Goal: Task Accomplishment & Management: Use online tool/utility

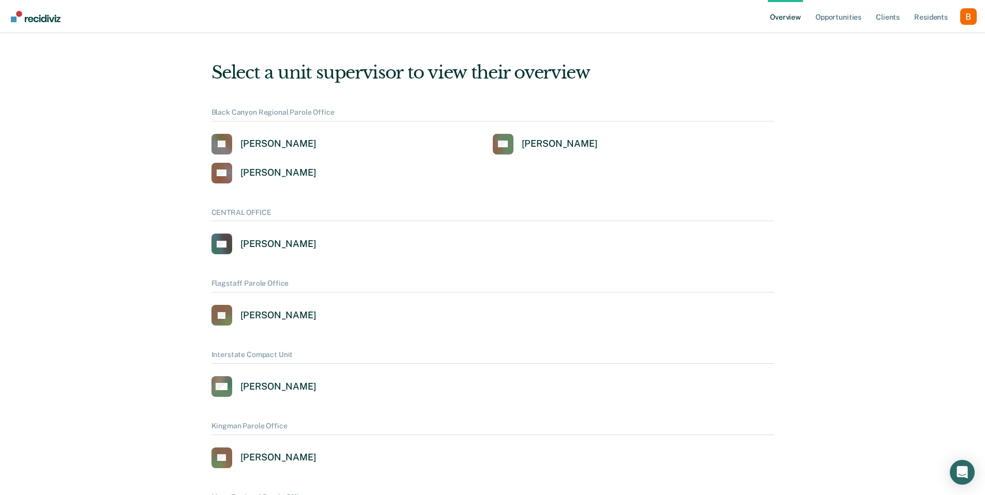
click at [963, 21] on div "Profile dropdown button" at bounding box center [968, 16] width 17 height 17
click at [937, 41] on button "Profile" at bounding box center [927, 47] width 100 height 17
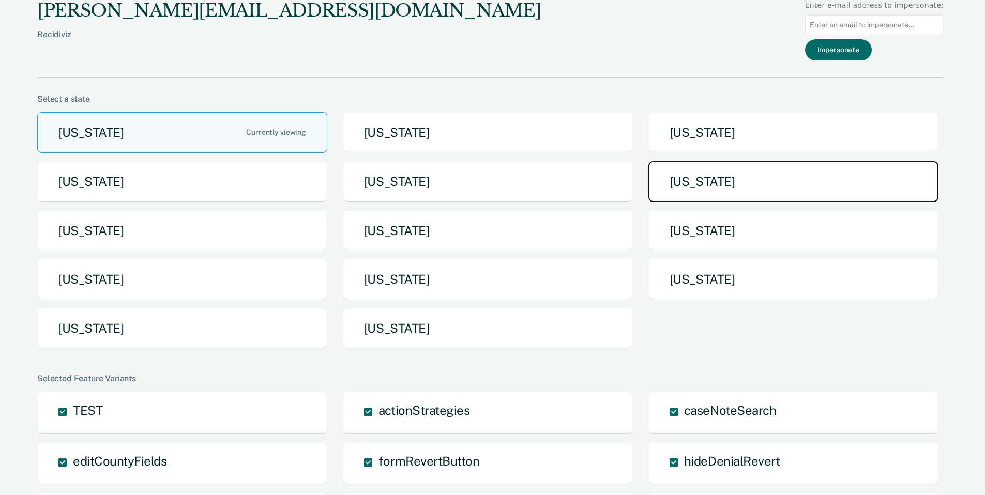
click at [743, 192] on button "[US_STATE]" at bounding box center [793, 181] width 290 height 41
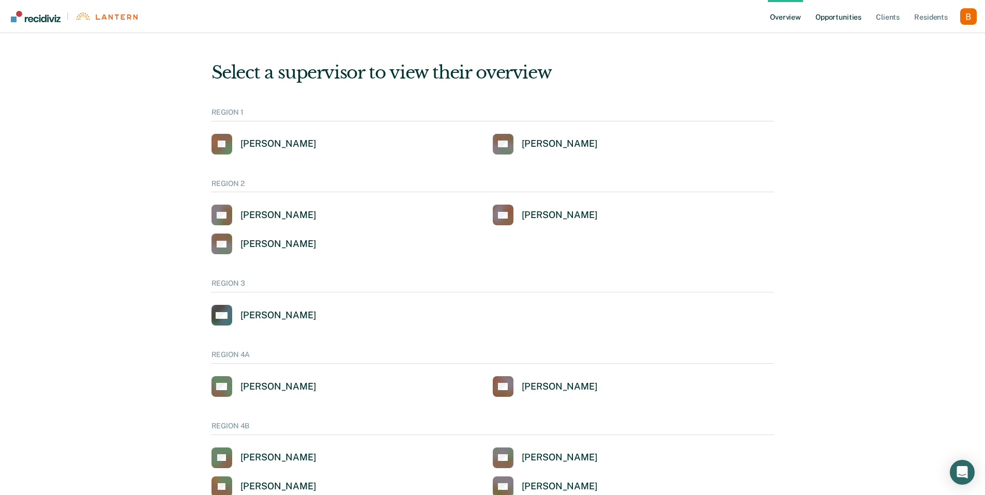
click at [845, 26] on link "Opportunities" at bounding box center [838, 16] width 50 height 33
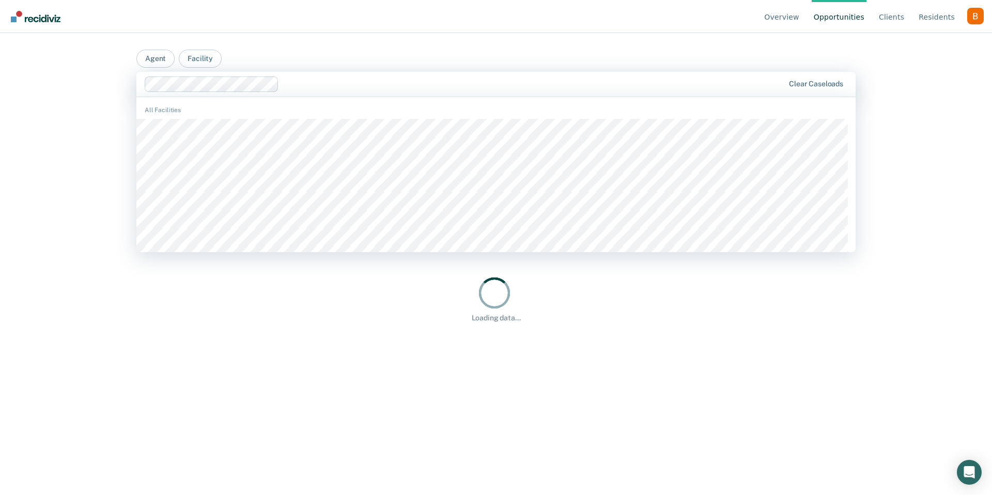
click at [730, 84] on div at bounding box center [533, 84] width 501 height 12
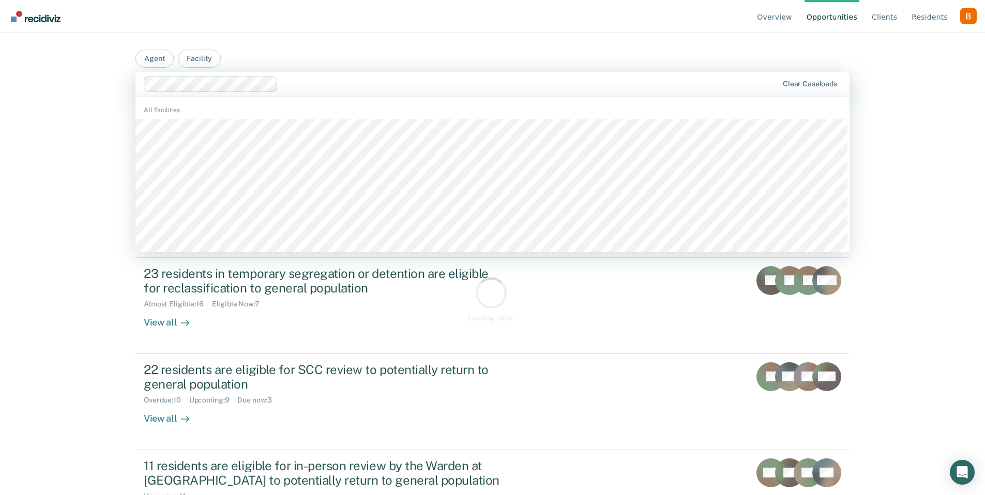
click at [738, 49] on main "Agent Facility [PERSON_NAME][GEOGRAPHIC_DATA], 1 of 900. 900 results available.…" at bounding box center [492, 251] width 739 height 437
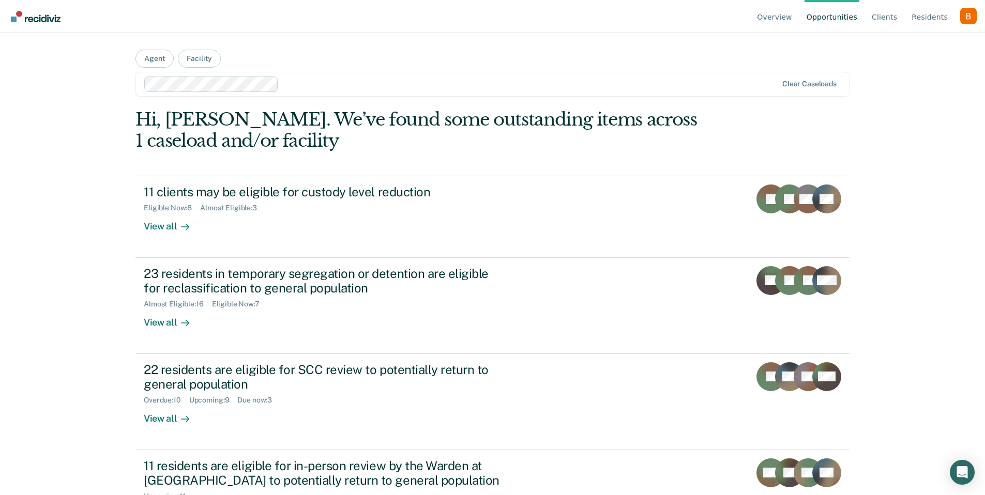
click at [492, 82] on div at bounding box center [530, 84] width 494 height 12
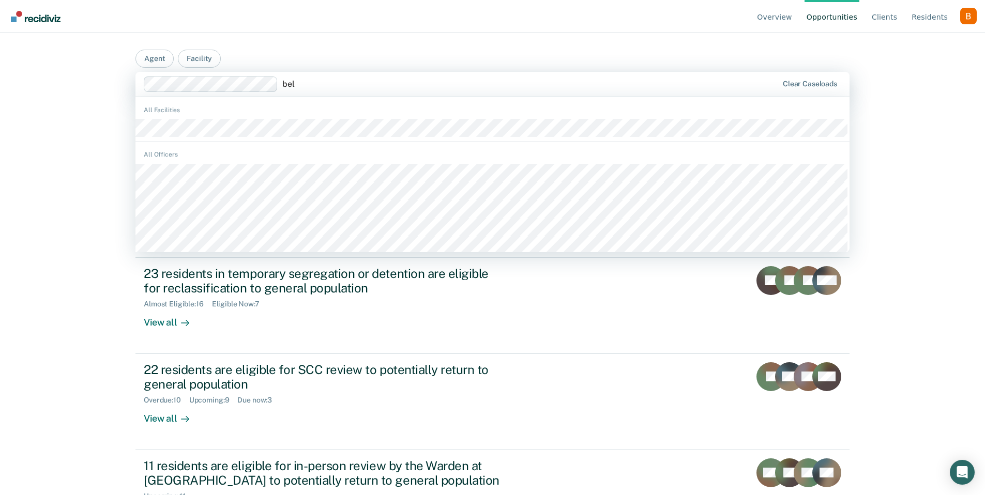
type input "bell"
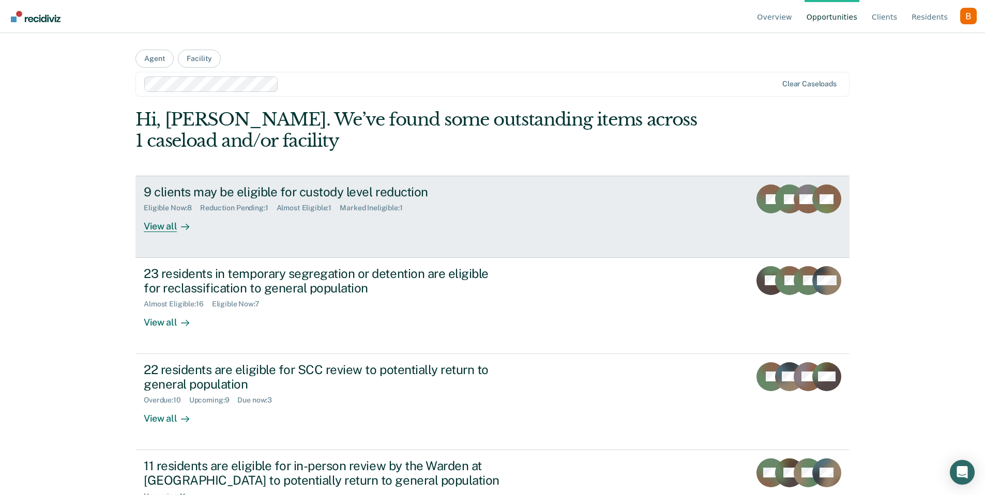
click at [178, 232] on link "9 clients may be eligible for custody level reduction Eligible Now : 8 Reductio…" at bounding box center [492, 217] width 714 height 82
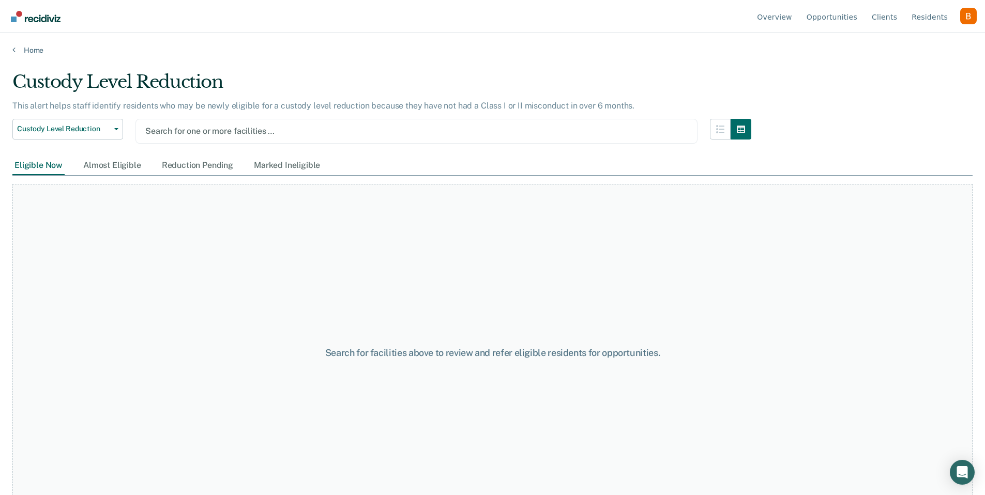
click at [259, 133] on div at bounding box center [416, 131] width 542 height 12
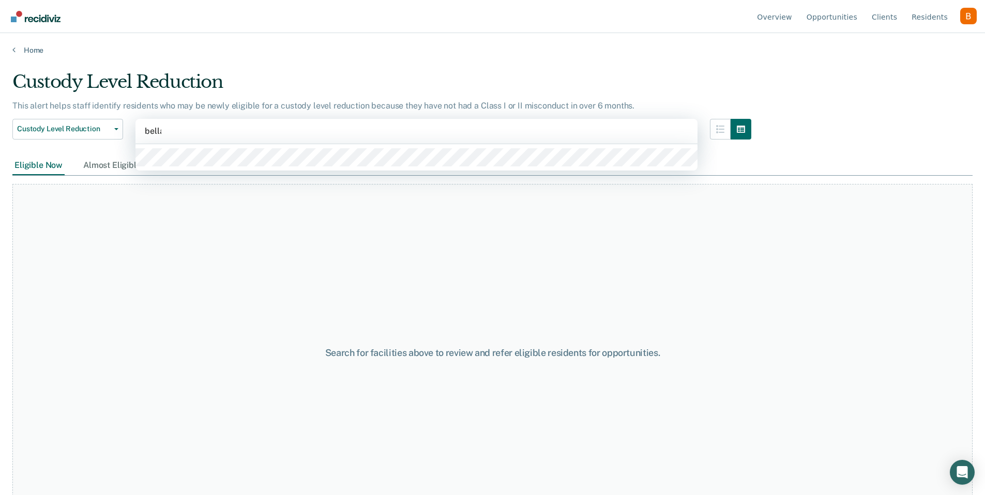
type input "bellam"
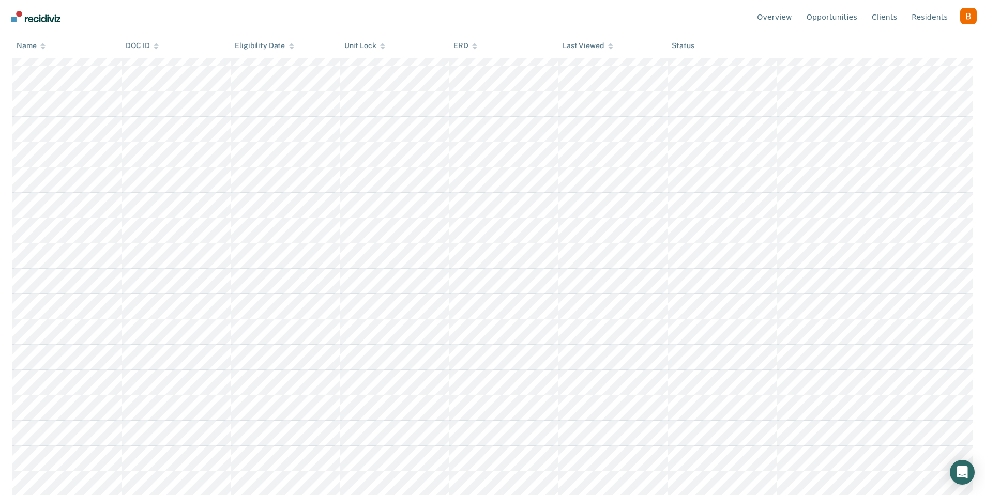
scroll to position [196, 0]
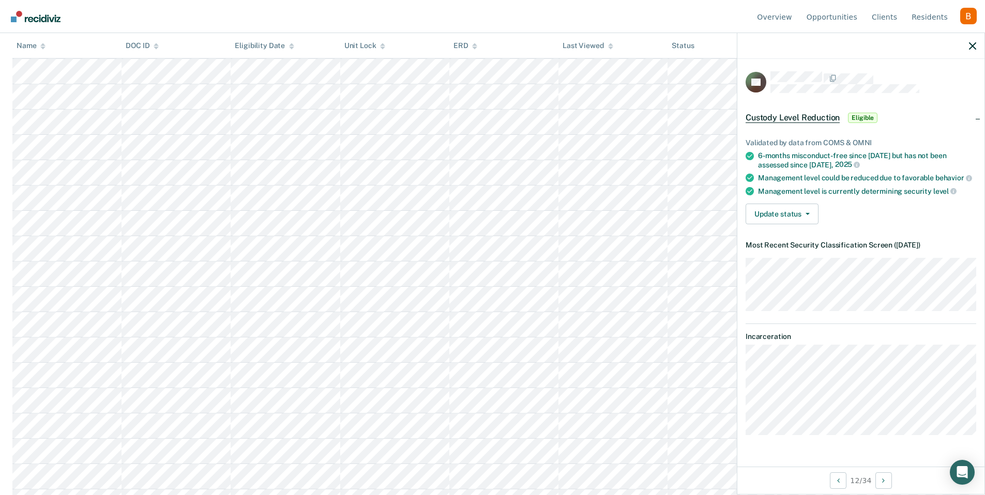
click at [871, 220] on div "Update status Mark Reduction Pending Mark Ineligible" at bounding box center [860, 214] width 231 height 21
drag, startPoint x: 812, startPoint y: 140, endPoint x: 816, endPoint y: 150, distance: 10.5
click at [816, 150] on ul "Validated by data from COMS & OMNI 6-months misconduct-free since [DATE] but ha…" at bounding box center [860, 167] width 231 height 57
drag, startPoint x: 816, startPoint y: 150, endPoint x: 854, endPoint y: 184, distance: 51.6
click at [854, 184] on ul "Validated by data from COMS & OMNI 6-months misconduct-free since [DATE] but ha…" at bounding box center [860, 167] width 231 height 57
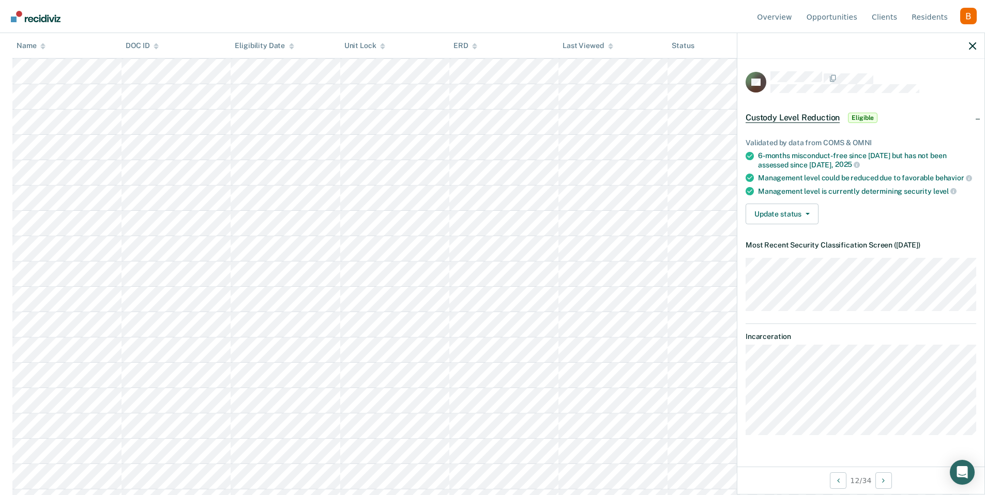
click at [854, 184] on ul "Validated by data from COMS & OMNI 6-months misconduct-free since [DATE] but ha…" at bounding box center [860, 167] width 231 height 57
drag, startPoint x: 833, startPoint y: 144, endPoint x: 839, endPoint y: 174, distance: 31.1
click at [839, 174] on ul "Validated by data from COMS & OMNI 6-months misconduct-free since [DATE] but ha…" at bounding box center [860, 167] width 231 height 57
click at [839, 174] on div "Management level could be reduced due to favorable behavior" at bounding box center [867, 177] width 218 height 9
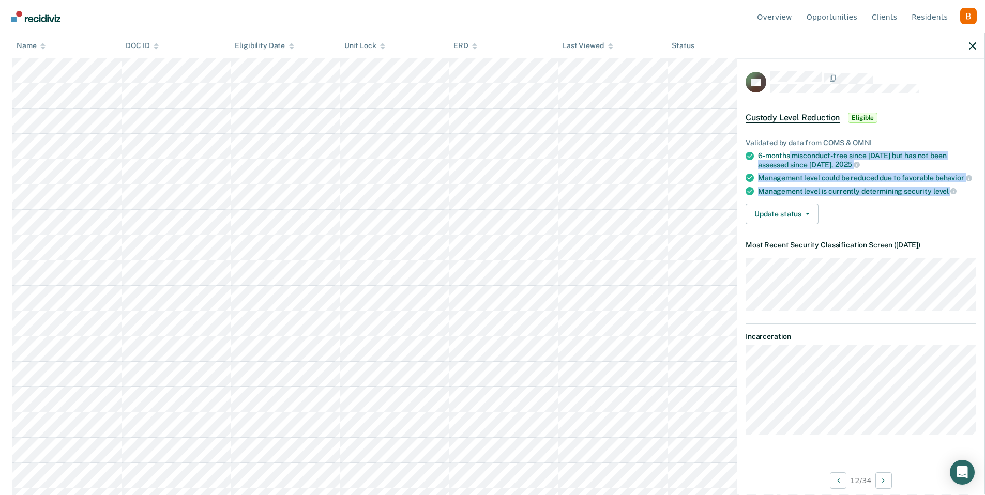
drag, startPoint x: 788, startPoint y: 155, endPoint x: 943, endPoint y: 195, distance: 160.2
click at [943, 195] on div "Validated by data from COMS & OMNI 6-months misconduct-free since [DATE] but ha…" at bounding box center [860, 177] width 247 height 111
click at [763, 210] on button "Update status" at bounding box center [781, 214] width 73 height 21
click at [818, 241] on button "Mark Reduction Pending" at bounding box center [795, 239] width 100 height 17
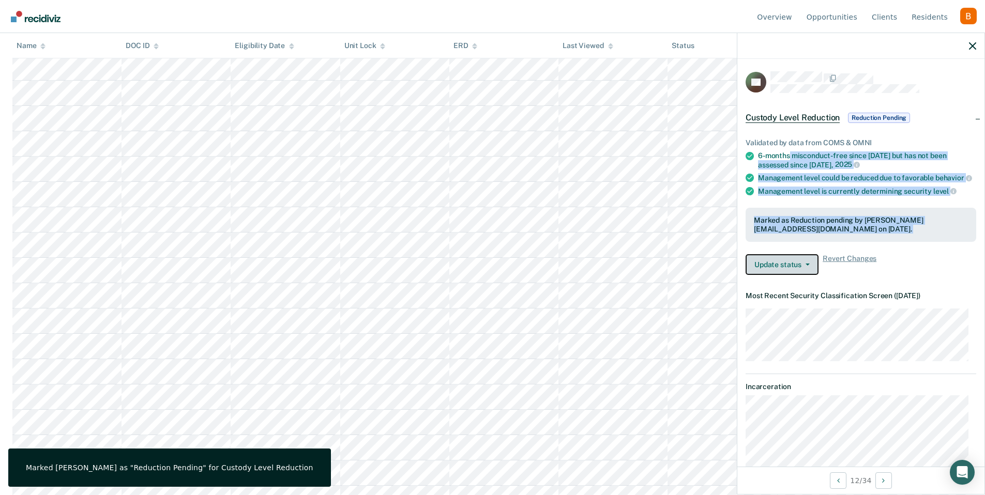
scroll to position [426, 0]
click at [785, 269] on button "Update status" at bounding box center [781, 264] width 73 height 21
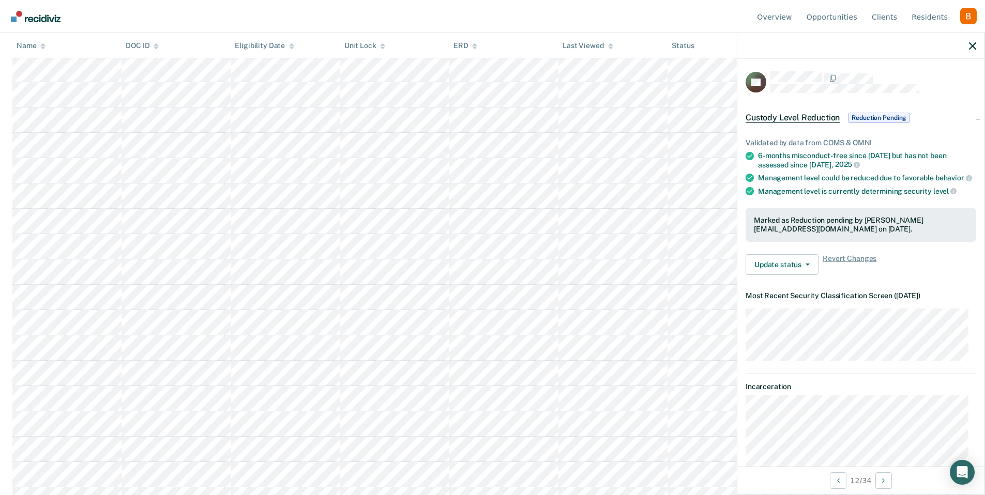
click at [901, 283] on div "Validated by data from COMS & OMNI 6-months misconduct-free since [DATE] but ha…" at bounding box center [860, 202] width 247 height 161
click at [773, 272] on button "Update status" at bounding box center [781, 264] width 73 height 21
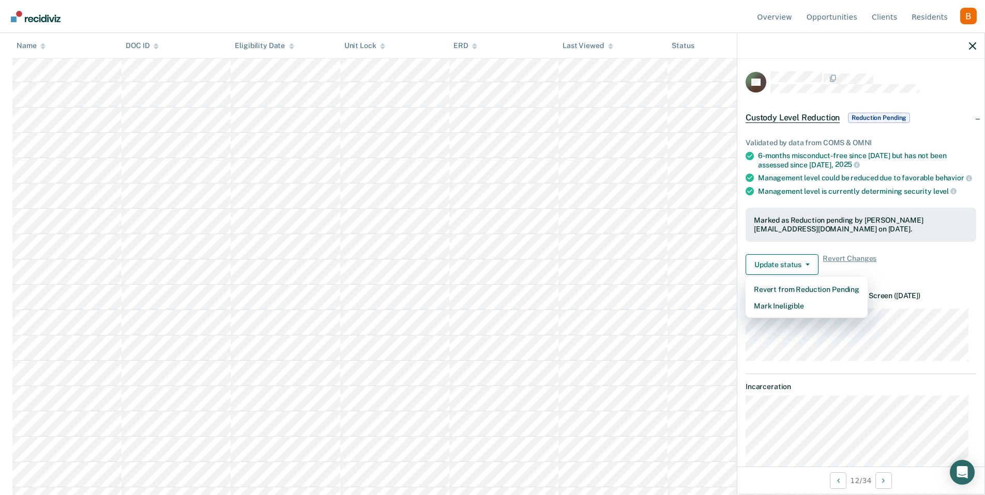
click at [941, 283] on div "Validated by data from COMS & OMNI 6-months misconduct-free since [DATE] but ha…" at bounding box center [860, 202] width 247 height 161
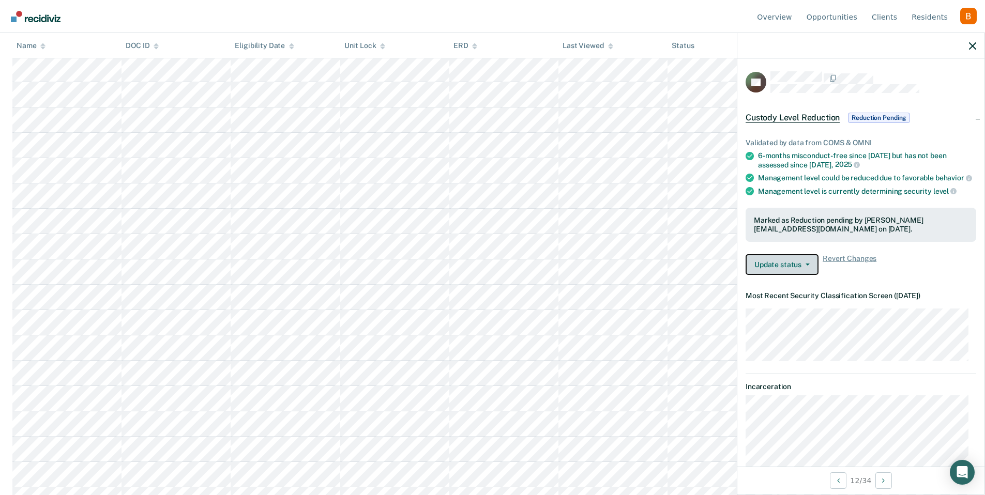
click at [798, 275] on button "Update status" at bounding box center [781, 264] width 73 height 21
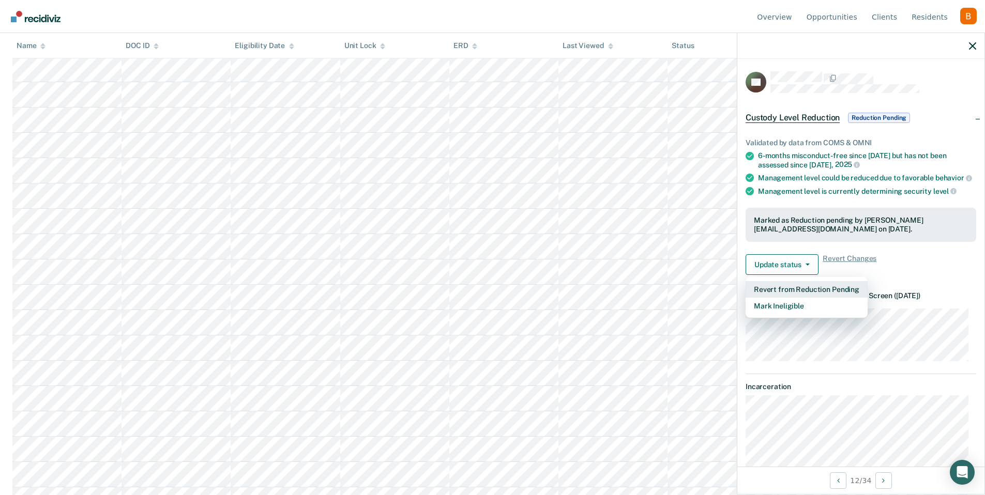
click at [797, 297] on button "Revert from Reduction Pending" at bounding box center [806, 289] width 122 height 17
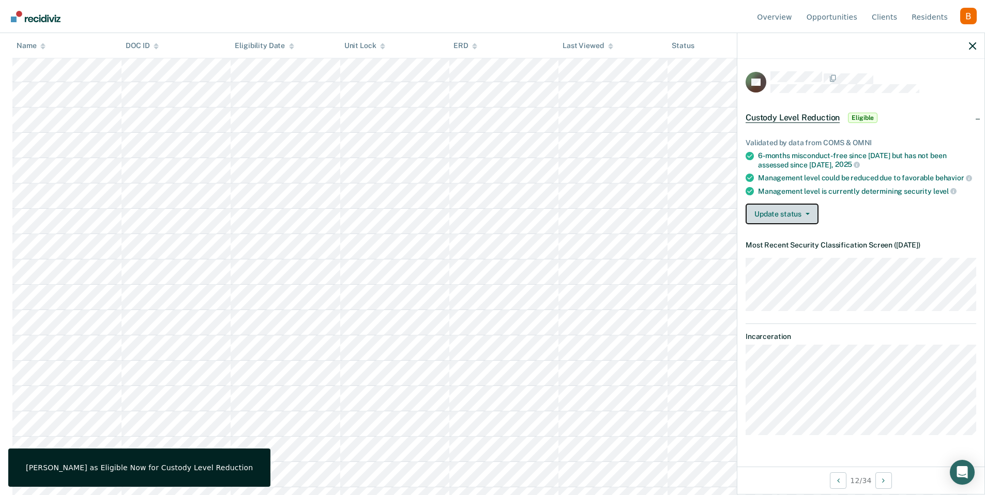
click at [806, 209] on button "Update status" at bounding box center [781, 214] width 73 height 21
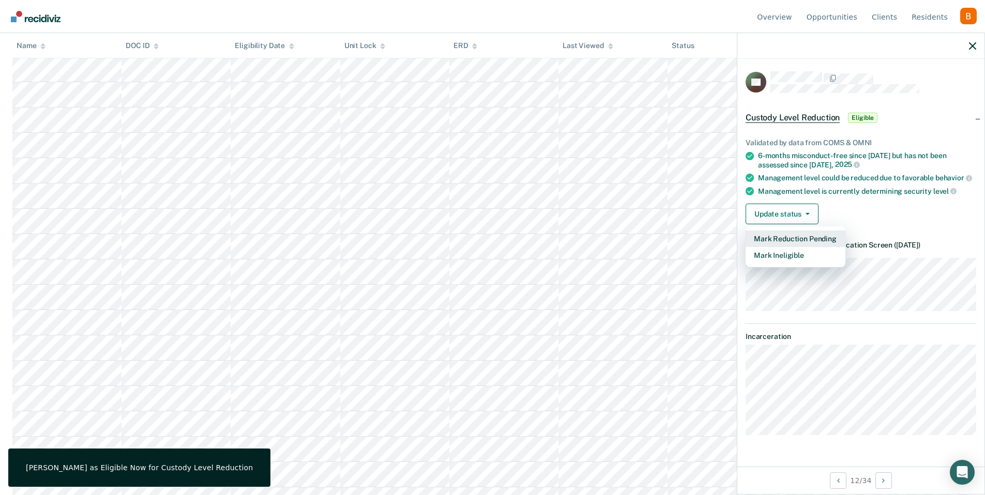
click at [806, 238] on button "Mark Reduction Pending" at bounding box center [795, 239] width 100 height 17
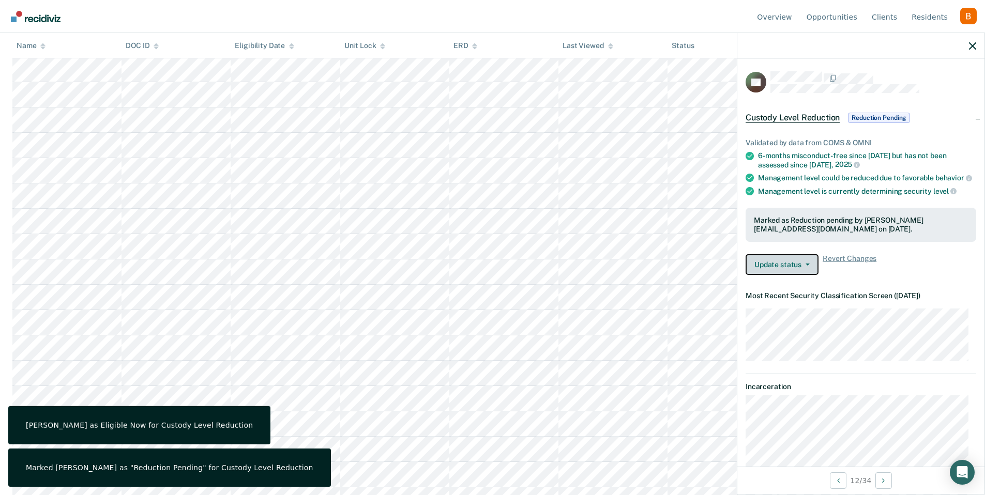
click at [782, 275] on button "Update status" at bounding box center [781, 264] width 73 height 21
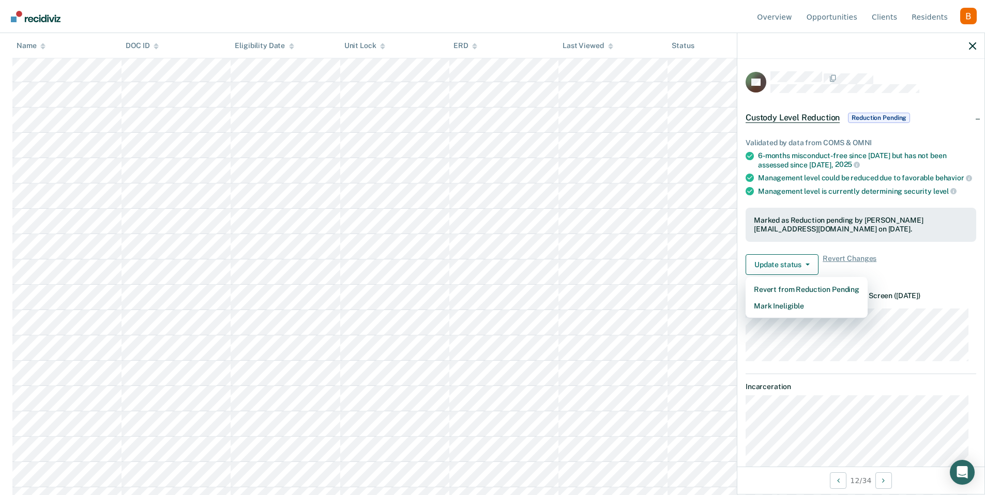
click at [918, 273] on div "Update status Revert from Reduction Pending Mark Ineligible Revert Changes" at bounding box center [860, 264] width 231 height 21
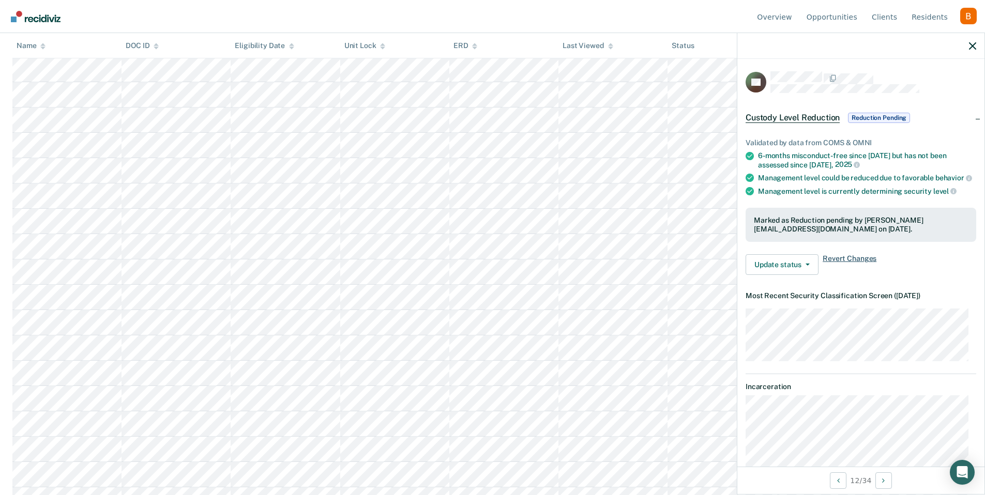
click at [860, 267] on span "Revert Changes" at bounding box center [849, 264] width 54 height 21
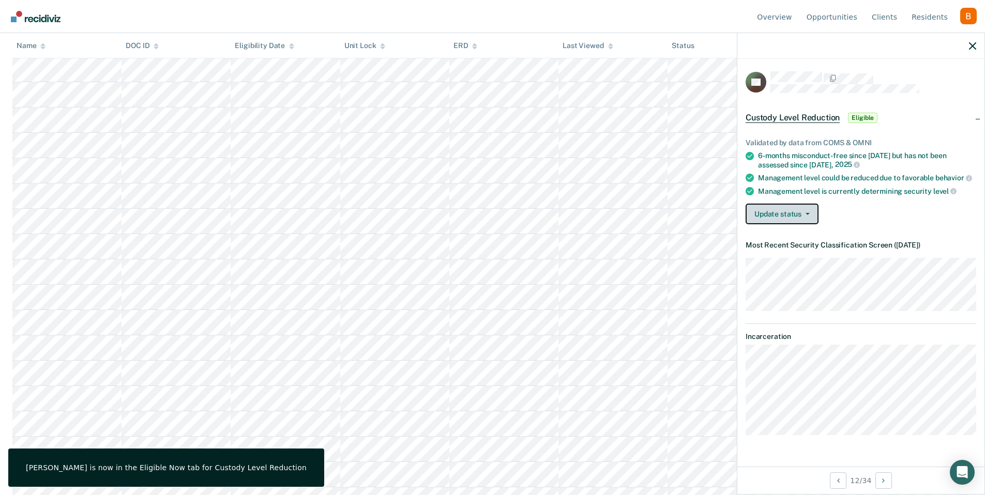
click at [799, 219] on button "Update status" at bounding box center [781, 214] width 73 height 21
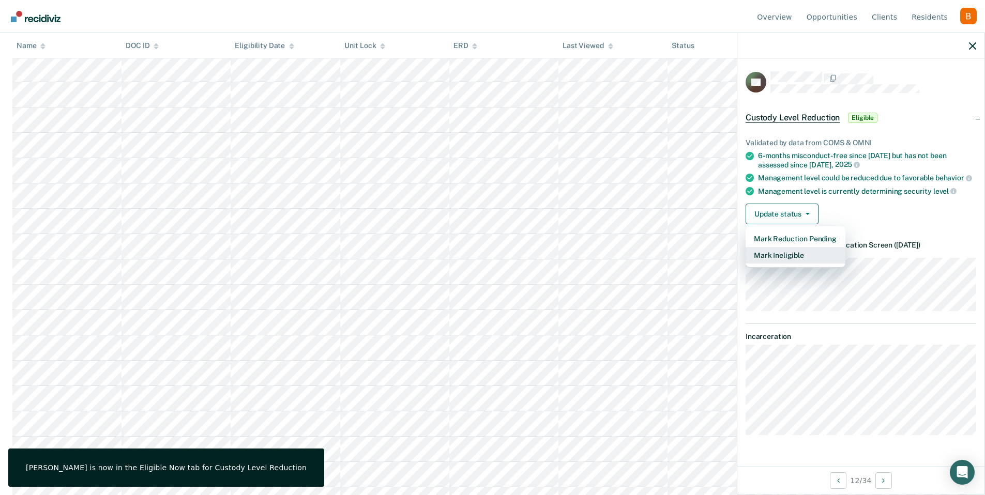
click at [790, 253] on button "Mark Ineligible" at bounding box center [795, 255] width 100 height 17
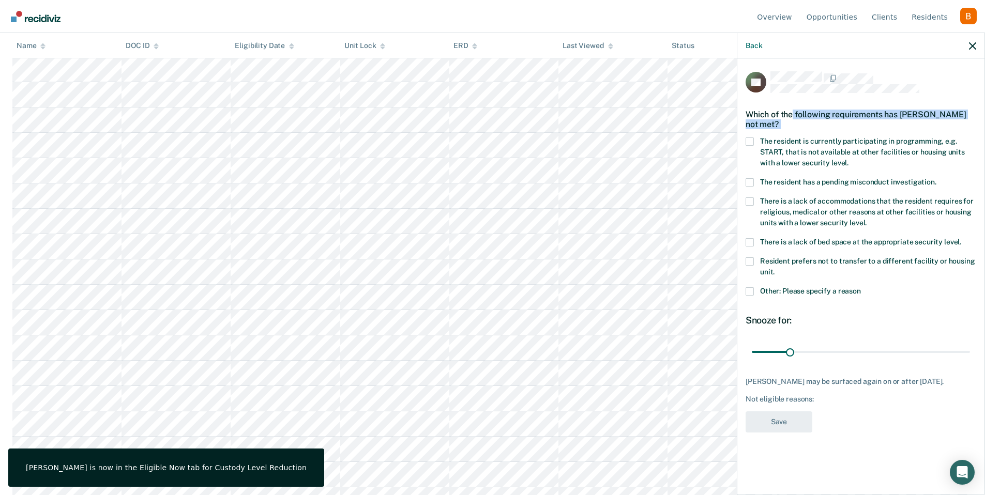
drag, startPoint x: 793, startPoint y: 114, endPoint x: 860, endPoint y: 160, distance: 81.0
click at [860, 160] on div "GL Which of the following requirements has [PERSON_NAME] not met? The resident …" at bounding box center [860, 255] width 231 height 368
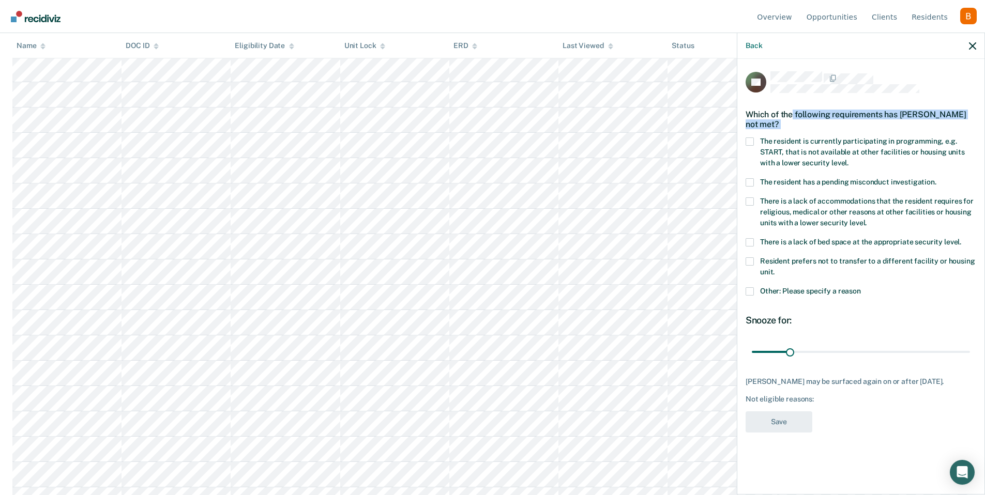
click at [821, 294] on span "Other: Please specify a reason" at bounding box center [810, 291] width 101 height 8
click at [861, 287] on input "Other: Please specify a reason" at bounding box center [861, 287] width 0 height 0
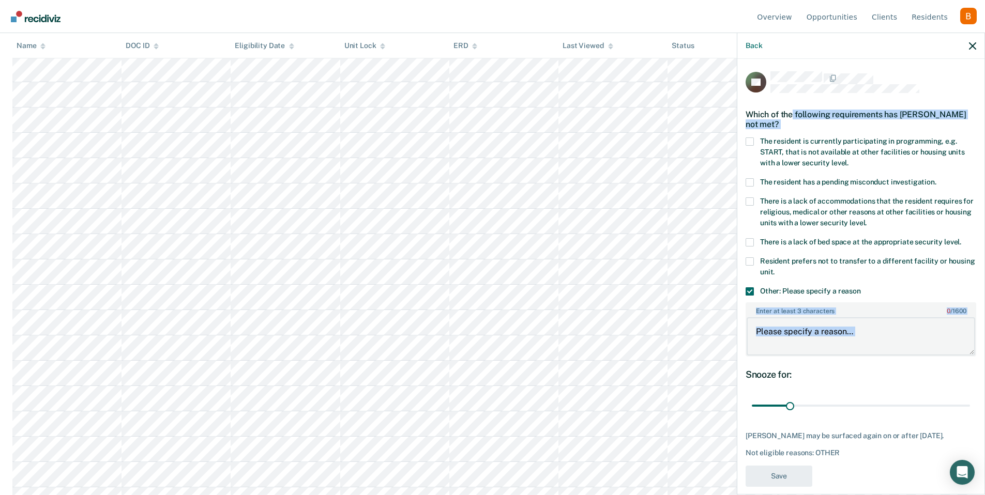
click at [786, 341] on textarea "Enter at least 3 characters 0 / 1600" at bounding box center [860, 336] width 228 height 38
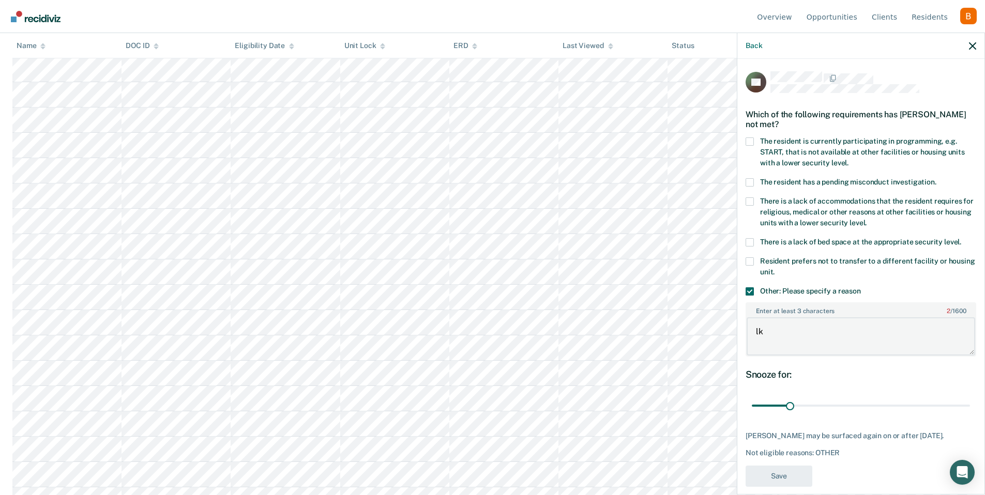
type textarea "l"
type textarea "blah blah blah"
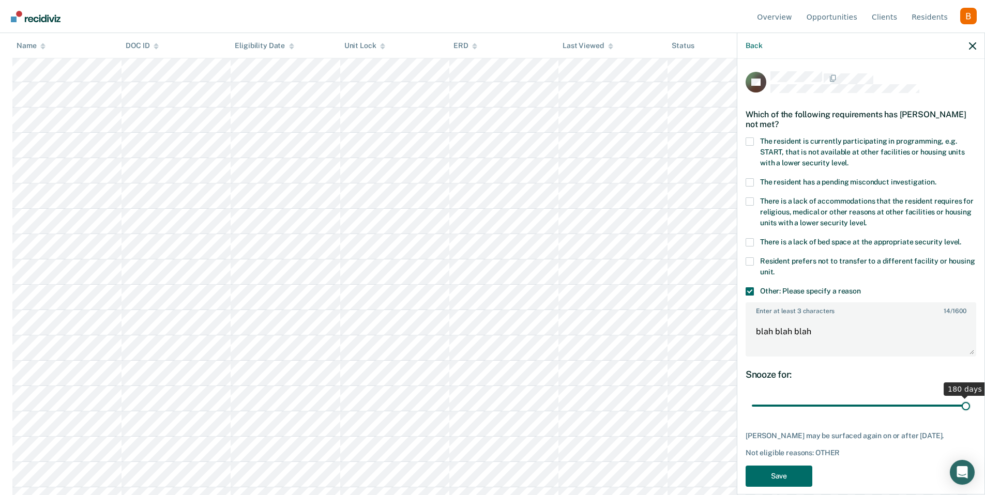
drag, startPoint x: 787, startPoint y: 409, endPoint x: 969, endPoint y: 396, distance: 181.9
type input "180"
click at [969, 397] on input "range" at bounding box center [861, 406] width 218 height 18
click at [790, 483] on button "Save" at bounding box center [778, 476] width 67 height 21
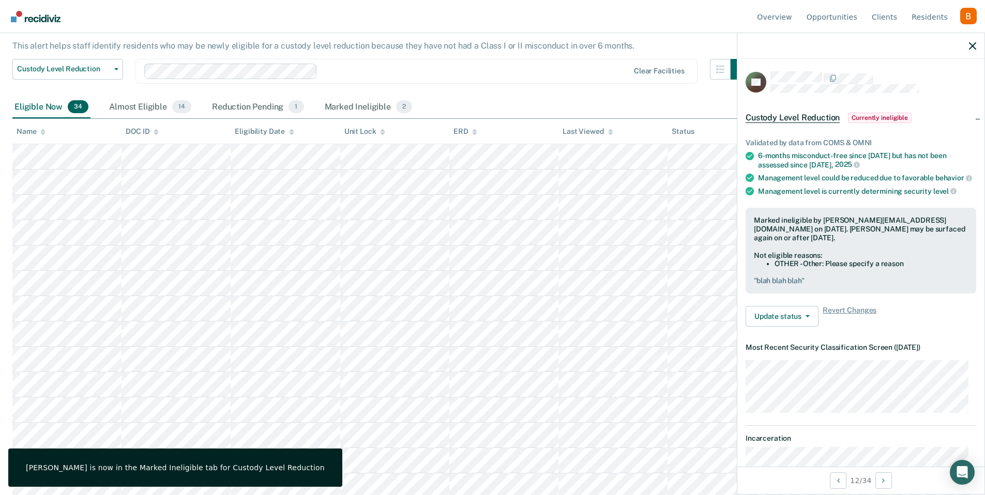
scroll to position [0, 0]
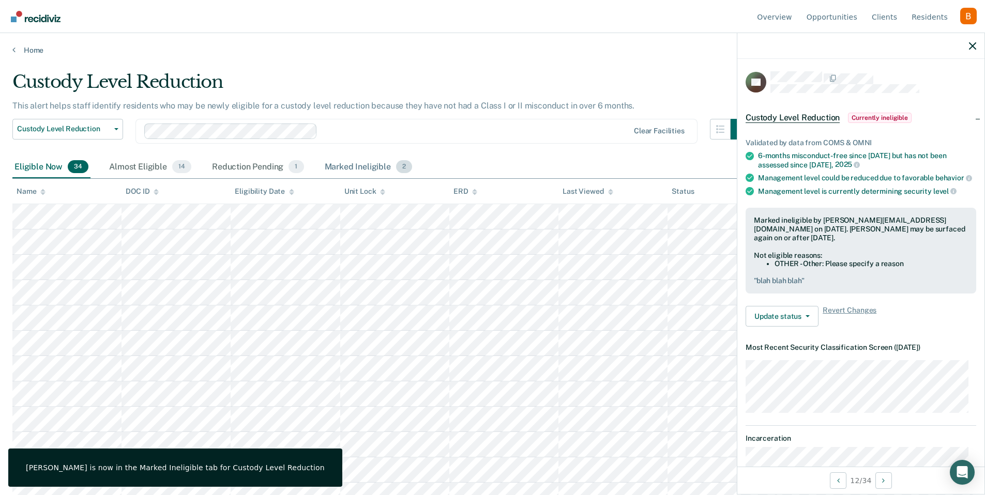
click at [336, 165] on div "Marked Ineligible 2" at bounding box center [369, 167] width 92 height 23
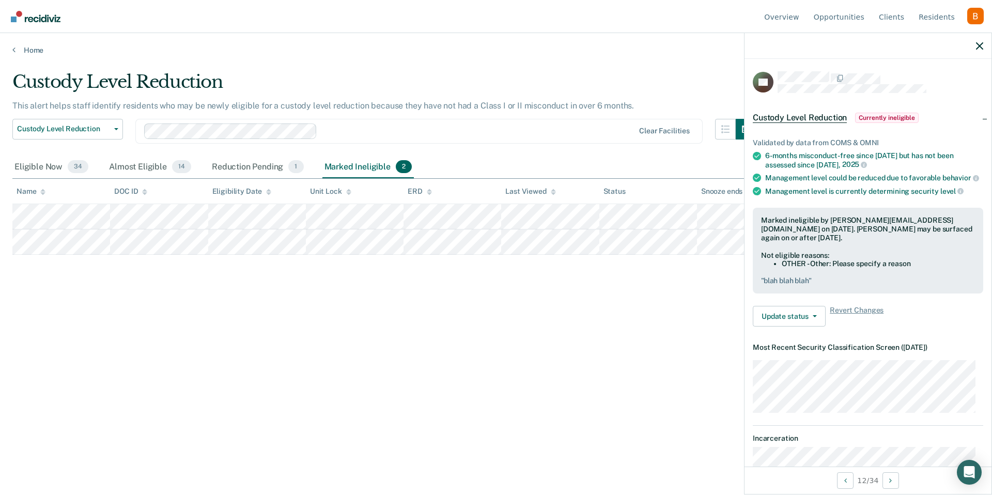
click at [984, 47] on div at bounding box center [868, 46] width 247 height 26
click at [982, 47] on icon "button" at bounding box center [979, 45] width 7 height 7
click at [789, 322] on button "Update status" at bounding box center [789, 316] width 73 height 21
click at [811, 357] on button "Update Ineligibility" at bounding box center [803, 357] width 100 height 17
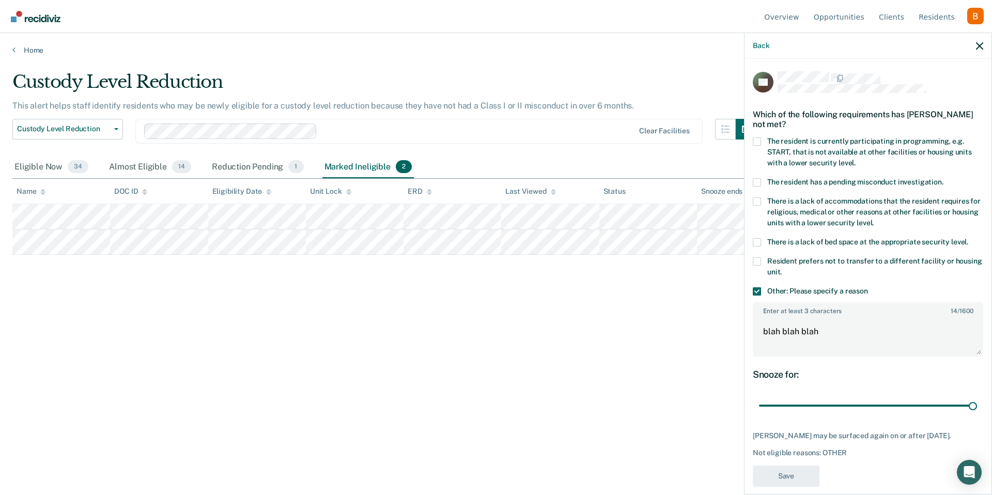
click at [759, 287] on span at bounding box center [757, 291] width 8 height 8
click at [868, 287] on input "Other: Please specify a reason" at bounding box center [868, 287] width 0 height 0
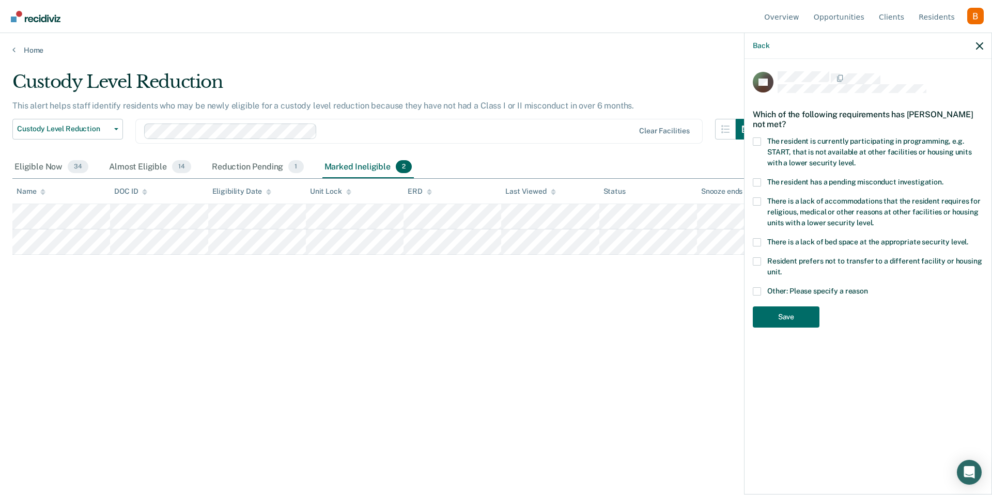
click at [759, 287] on span at bounding box center [757, 291] width 8 height 8
click at [868, 287] on input "Other: Please specify a reason" at bounding box center [868, 287] width 0 height 0
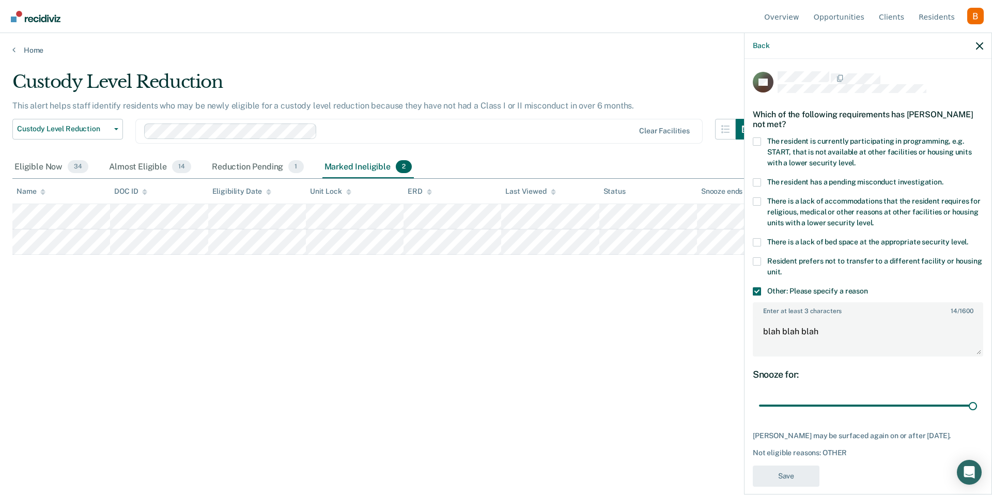
click at [759, 287] on span at bounding box center [757, 291] width 8 height 8
click at [868, 287] on input "Other: Please specify a reason" at bounding box center [868, 287] width 0 height 0
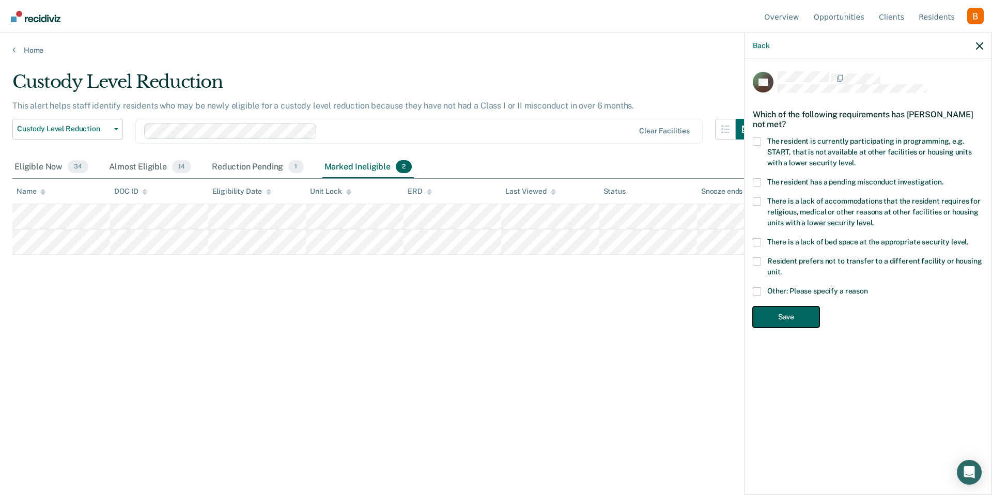
click at [767, 325] on button "Save" at bounding box center [786, 317] width 67 height 21
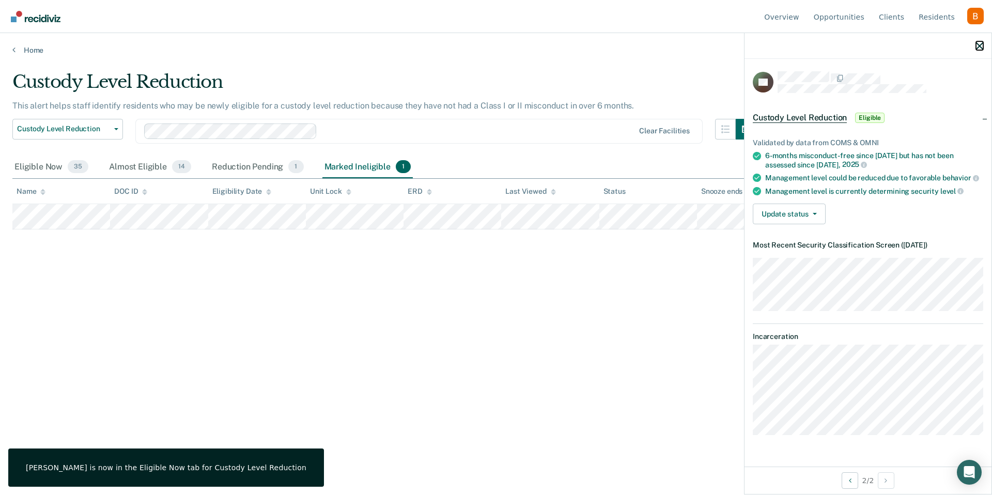
click at [978, 45] on icon "button" at bounding box center [979, 45] width 7 height 7
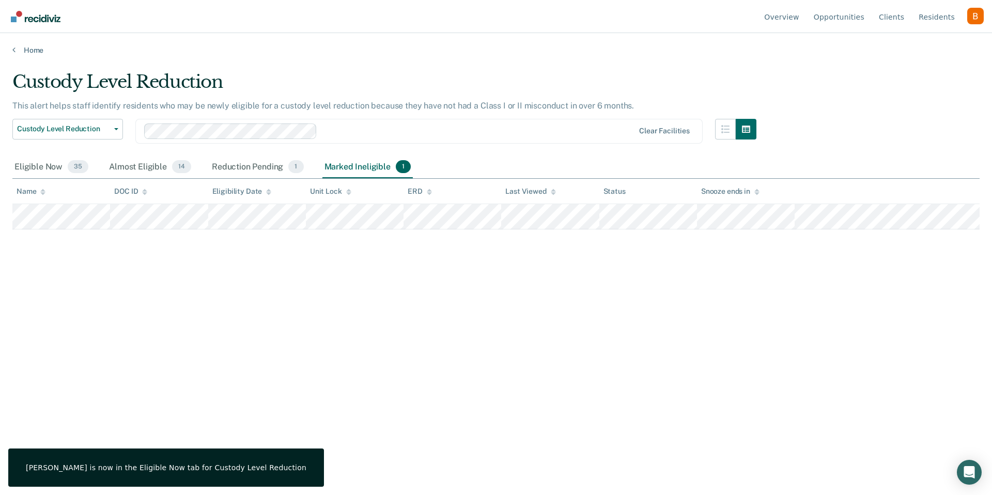
click at [33, 151] on div "Custody Level Reduction Custody Level Reduction Reclassification to General Pop…" at bounding box center [67, 137] width 111 height 37
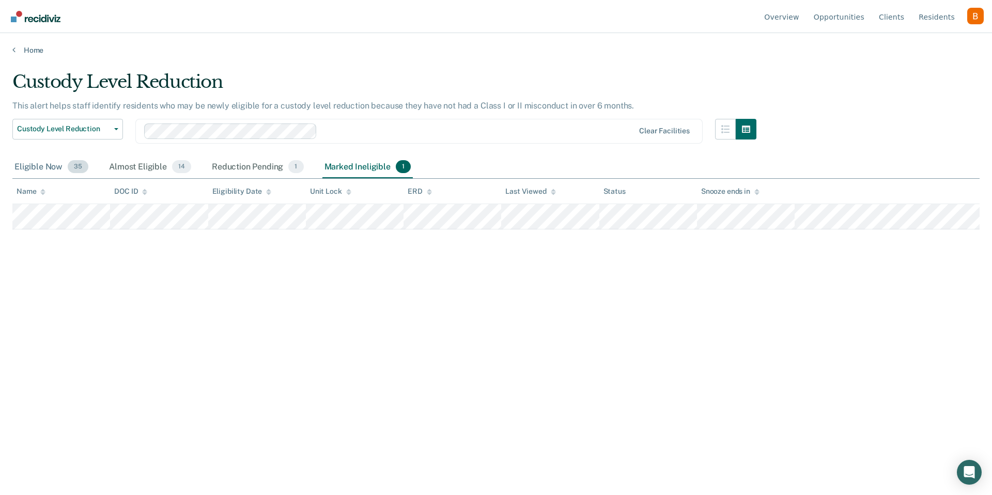
click at [32, 158] on div "Eligible Now 35" at bounding box center [51, 167] width 78 height 23
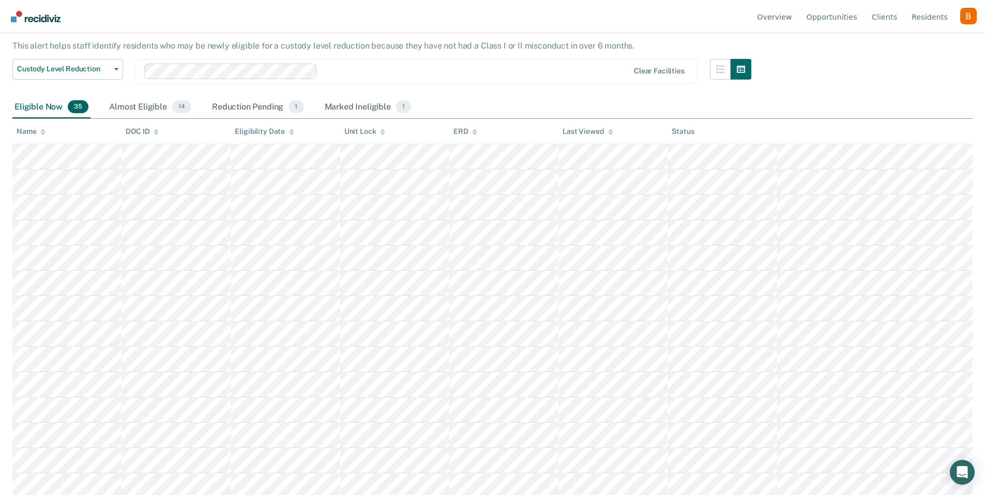
scroll to position [70, 0]
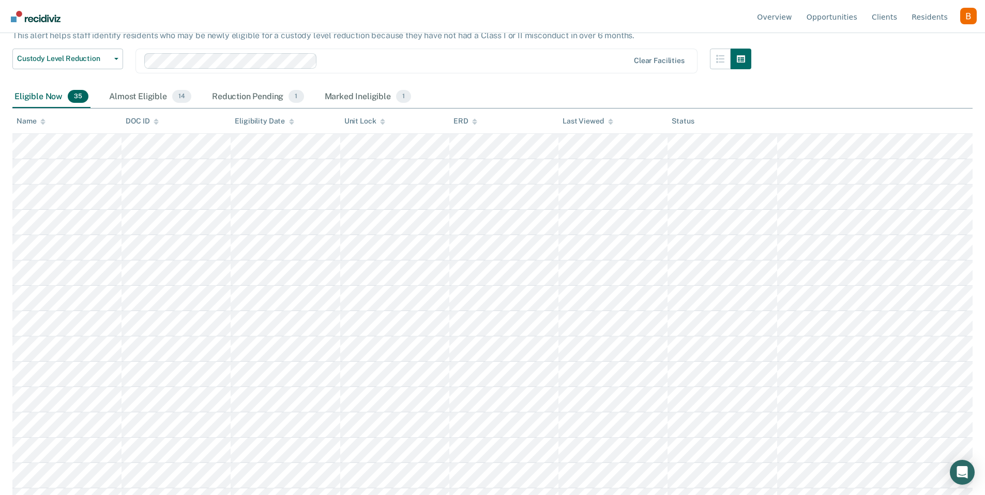
click at [286, 122] on div "Eligibility Date" at bounding box center [264, 121] width 59 height 9
click at [289, 120] on icon at bounding box center [291, 119] width 5 height 3
click at [285, 120] on div "Eligibility Date" at bounding box center [264, 121] width 59 height 9
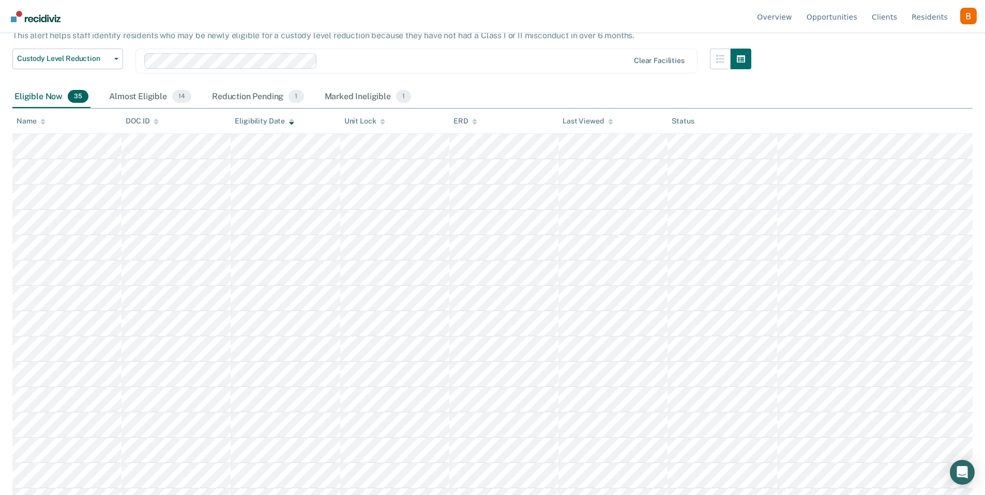
click at [268, 122] on div "Eligibility Date" at bounding box center [264, 121] width 59 height 9
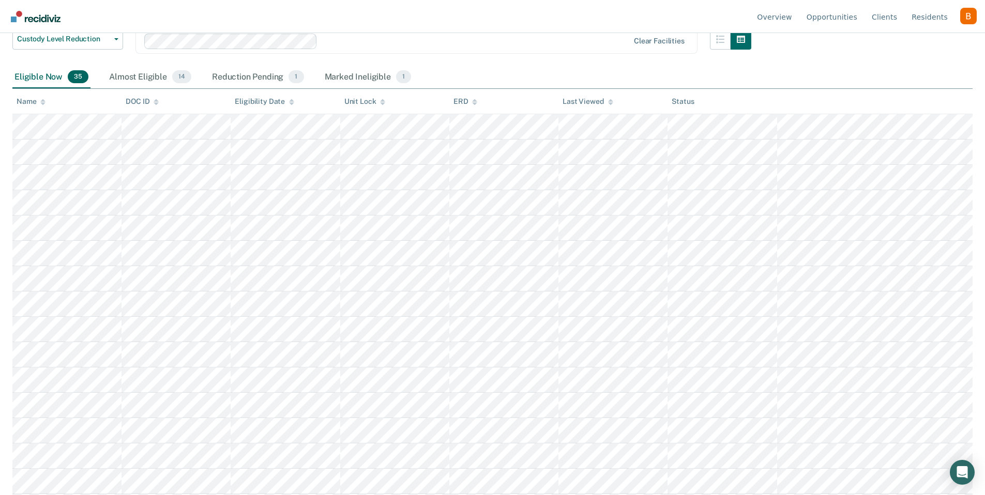
scroll to position [0, 0]
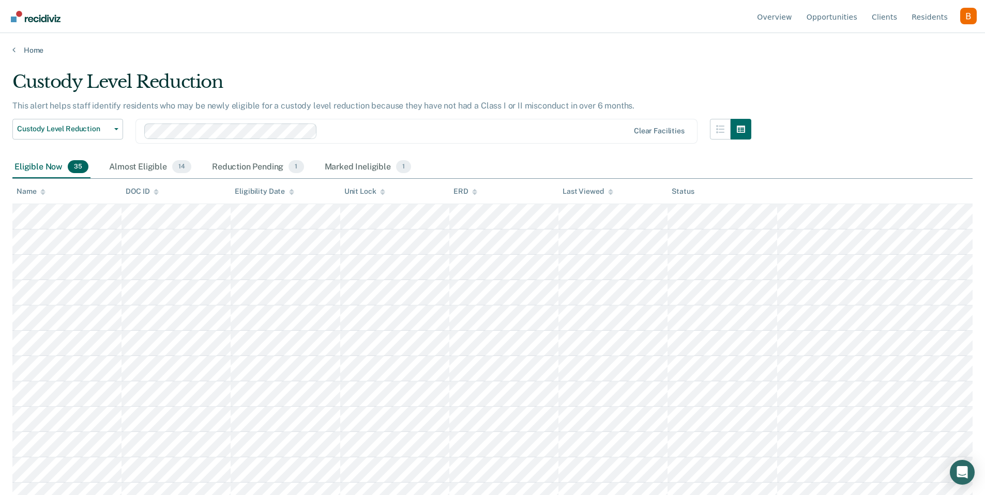
click at [380, 190] on icon at bounding box center [382, 192] width 5 height 7
click at [363, 191] on div "Unit Lock" at bounding box center [364, 191] width 41 height 9
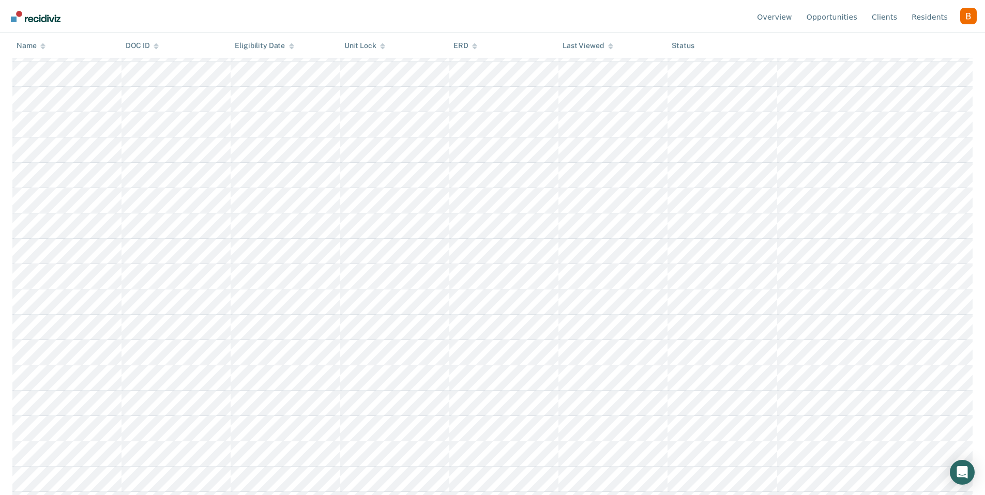
scroll to position [18, 0]
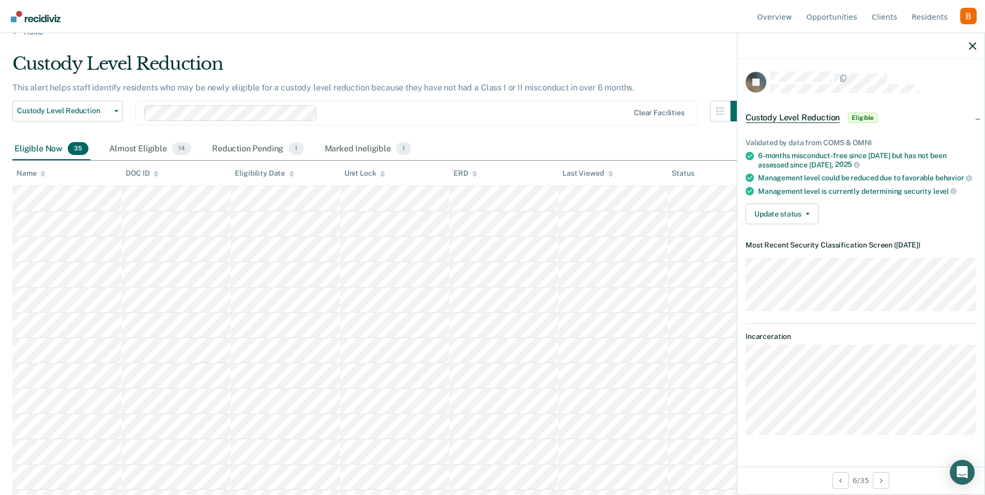
click at [802, 324] on article "JE Custody Level Reduction Eligible Validated by data from COMS & OMNI 6-months…" at bounding box center [860, 253] width 231 height 364
click at [820, 320] on article "JE Custody Level Reduction Eligible Validated by data from COMS & OMNI 6-months…" at bounding box center [860, 253] width 231 height 364
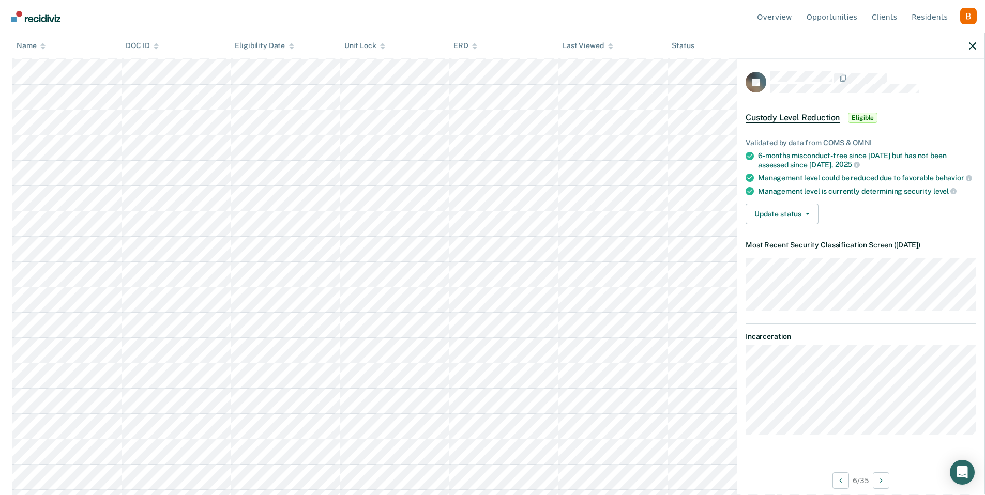
scroll to position [595, 0]
click at [881, 480] on icon "Next Opportunity" at bounding box center [881, 480] width 3 height 7
click at [835, 480] on button "Previous Opportunity" at bounding box center [840, 480] width 17 height 17
click at [888, 479] on button "Next Opportunity" at bounding box center [881, 480] width 17 height 17
click at [837, 486] on button "Previous Opportunity" at bounding box center [840, 480] width 17 height 17
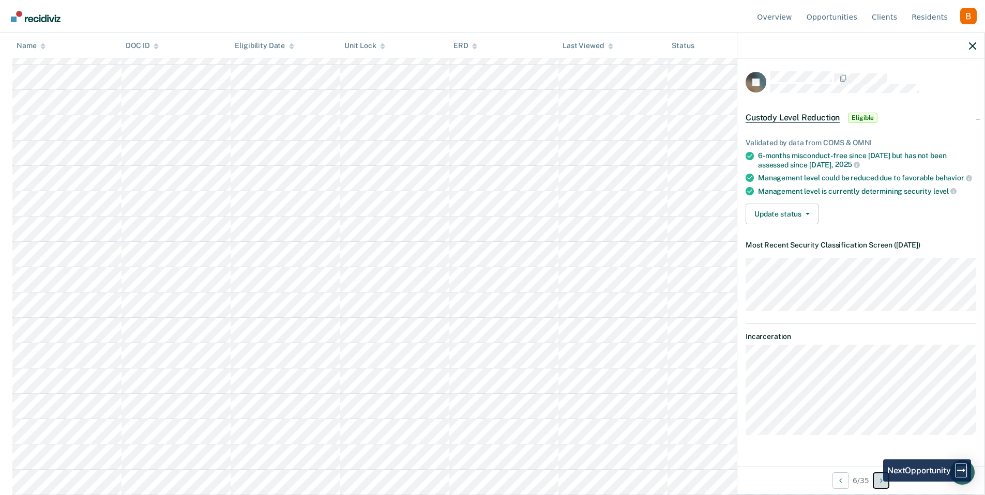
click at [875, 482] on button "Next Opportunity" at bounding box center [881, 480] width 17 height 17
click at [832, 475] on button "Previous Opportunity" at bounding box center [840, 480] width 17 height 17
click at [790, 215] on button "Update status" at bounding box center [781, 214] width 73 height 21
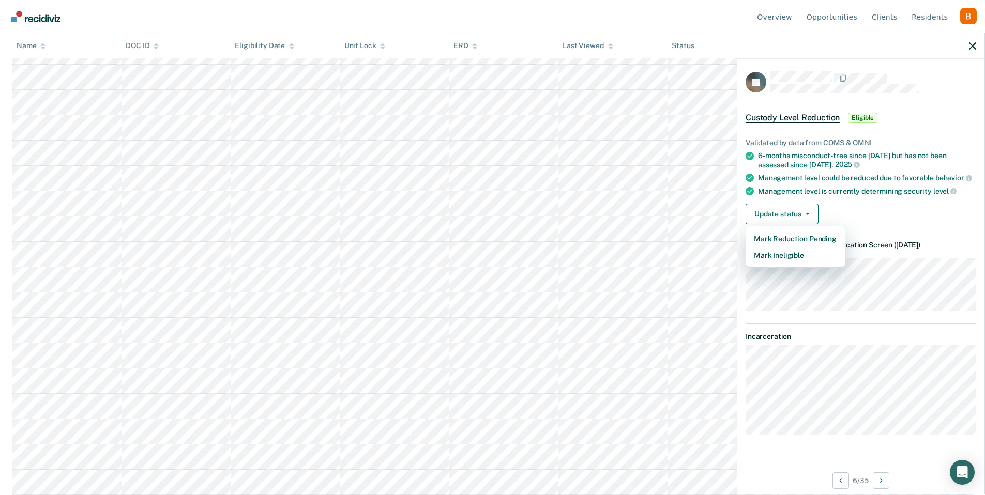
click at [848, 187] on div "Management level is currently determining security level" at bounding box center [867, 191] width 218 height 9
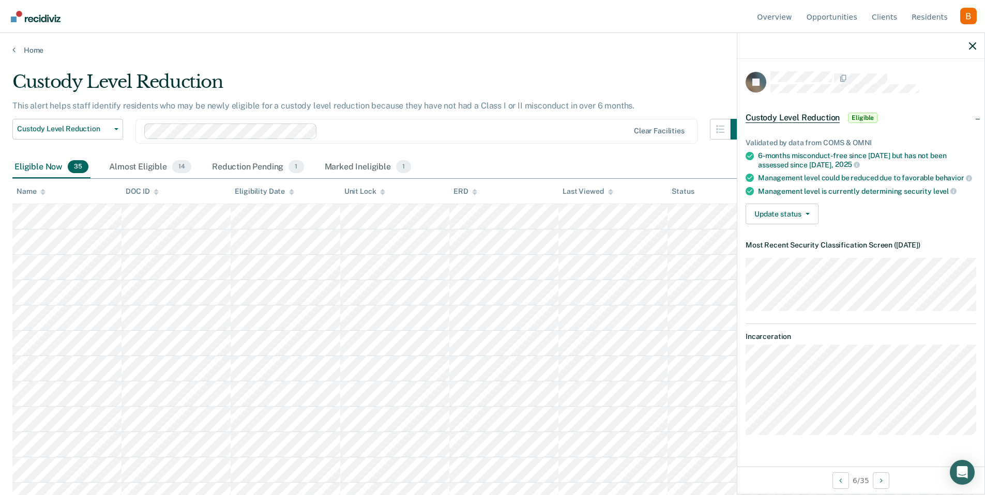
scroll to position [0, 0]
click at [247, 168] on div "Reduction Pending 1" at bounding box center [258, 167] width 96 height 23
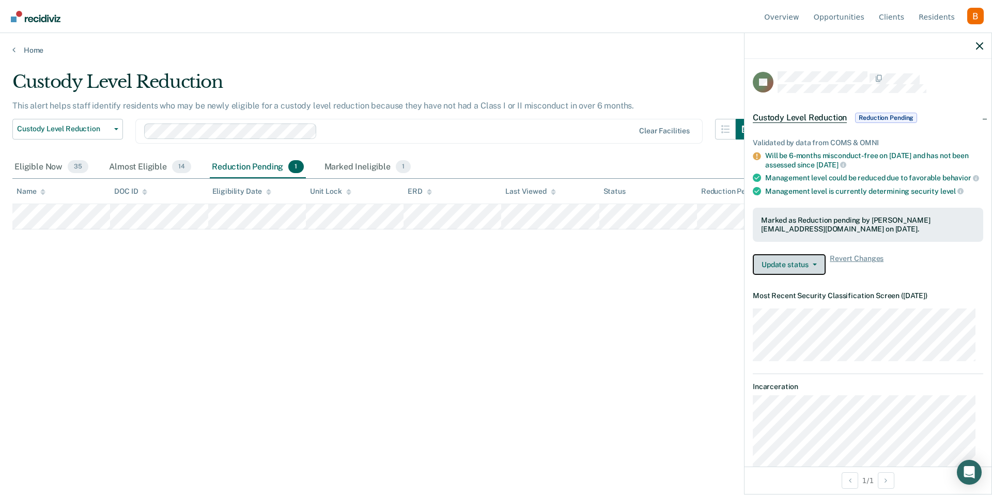
click at [768, 273] on button "Update status" at bounding box center [789, 264] width 73 height 21
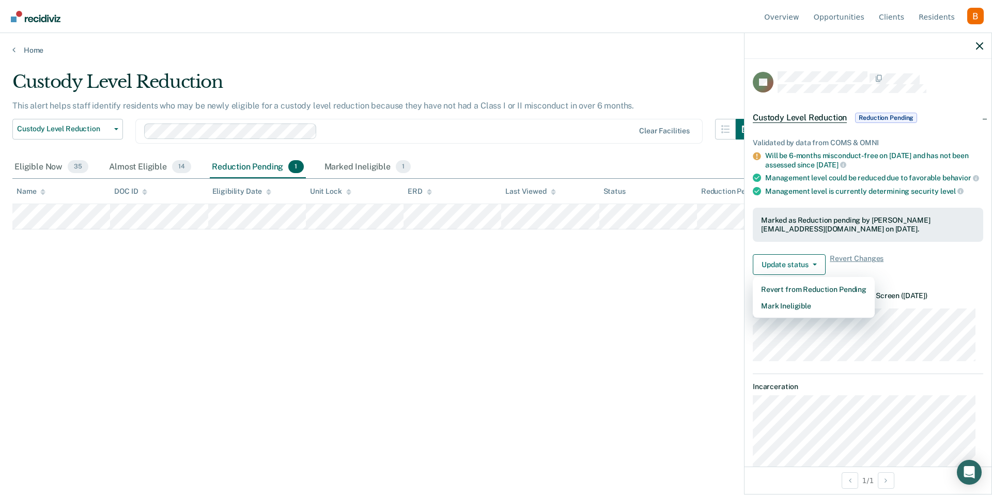
click at [746, 246] on div "Validated by data from COMS & OMNI Will be 6-months misconduct-free on [DATE] a…" at bounding box center [868, 202] width 247 height 161
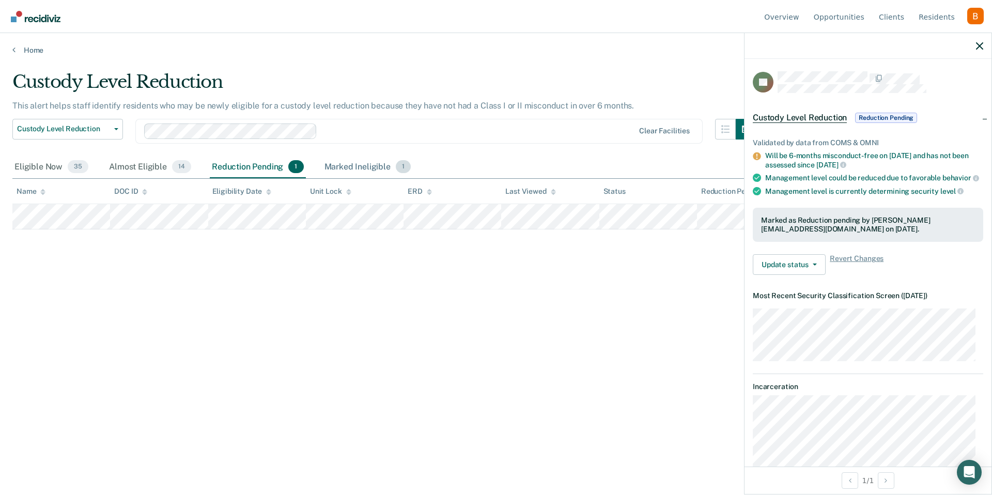
click at [359, 173] on div "Marked Ineligible 1" at bounding box center [368, 167] width 91 height 23
click at [63, 169] on div "Eligible Now 35" at bounding box center [51, 167] width 78 height 23
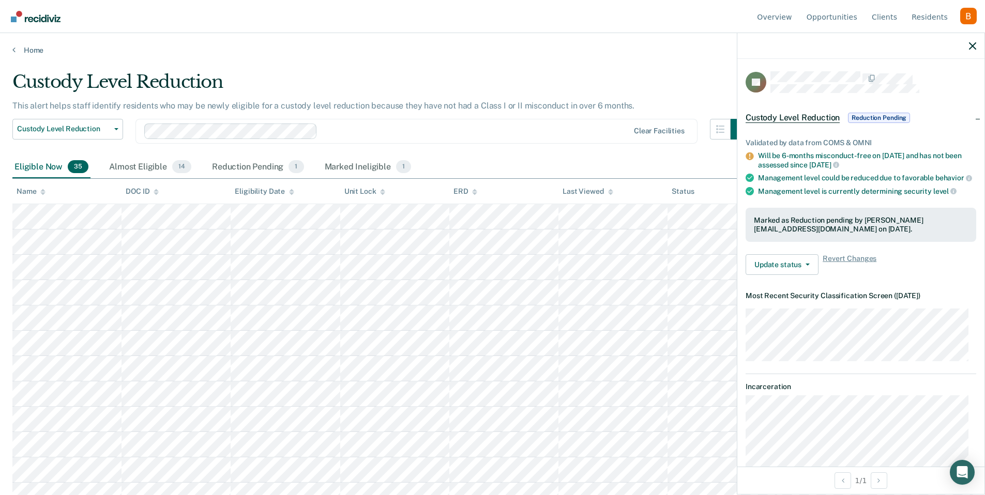
scroll to position [167, 0]
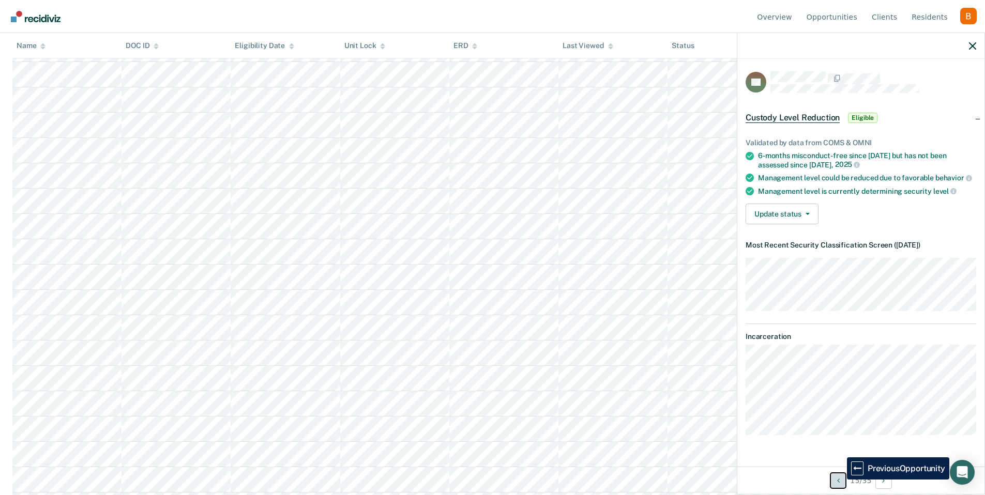
click at [839, 480] on button "Previous Opportunity" at bounding box center [838, 480] width 17 height 17
click at [884, 481] on icon "Next Opportunity" at bounding box center [883, 480] width 3 height 7
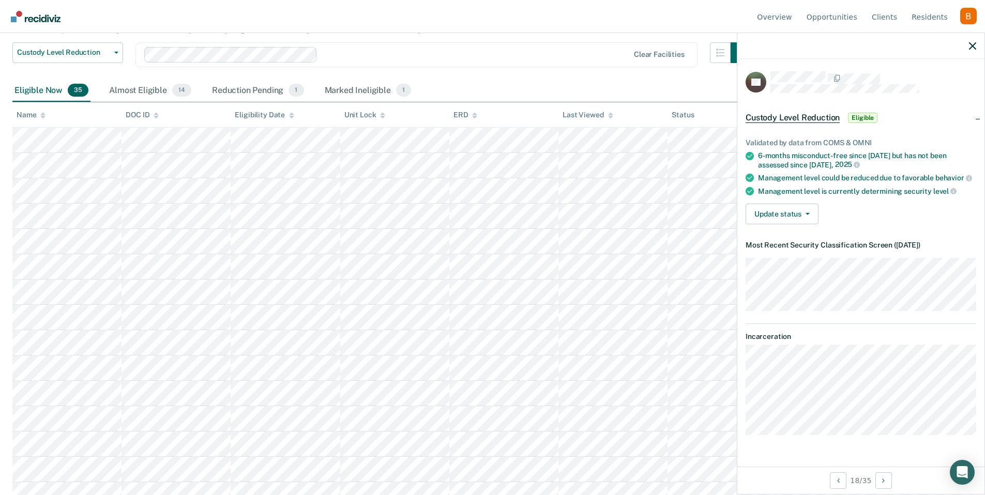
scroll to position [0, 0]
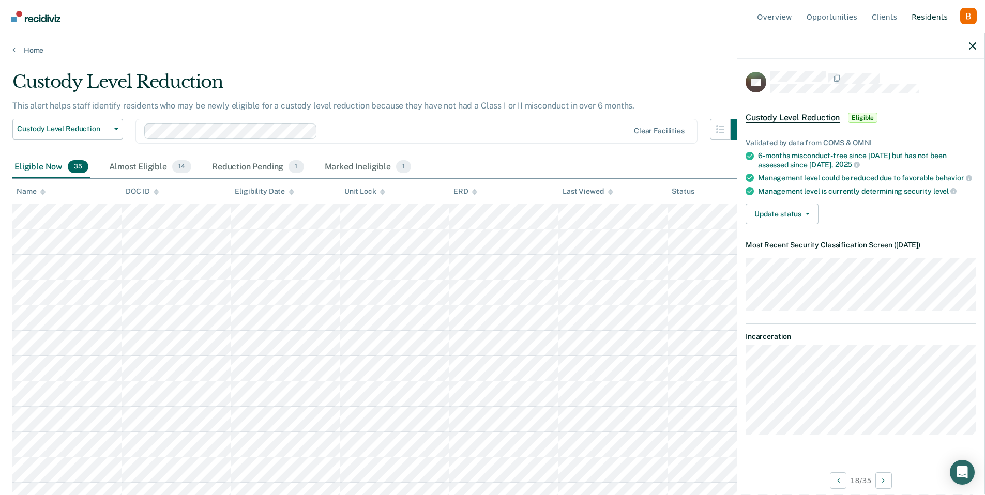
click at [937, 18] on link "Resident s" at bounding box center [929, 16] width 40 height 33
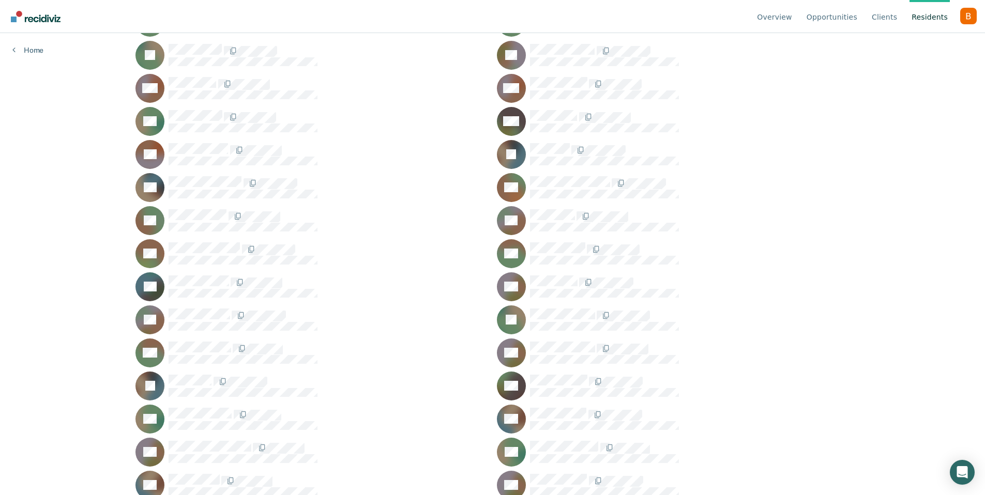
scroll to position [11760, 0]
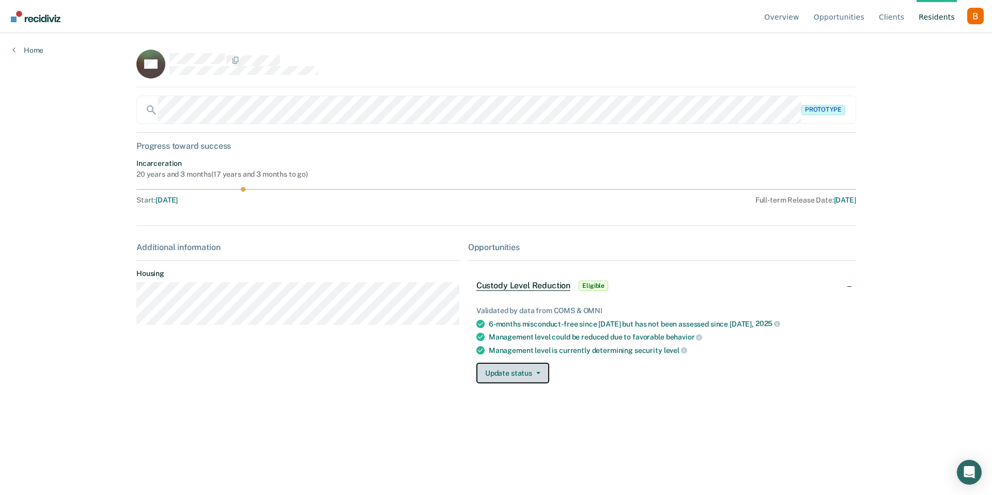
click at [538, 376] on button "Update status" at bounding box center [513, 373] width 73 height 21
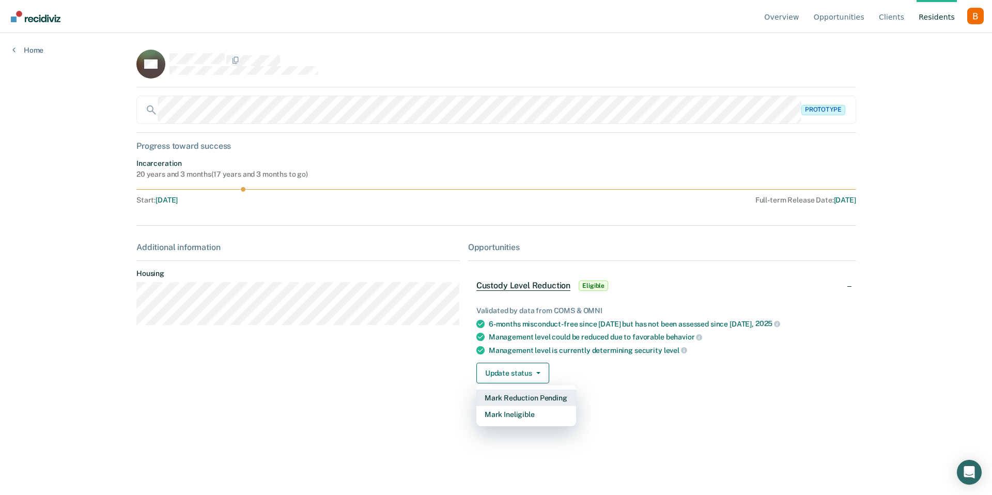
click at [522, 397] on button "Mark Reduction Pending" at bounding box center [527, 398] width 100 height 17
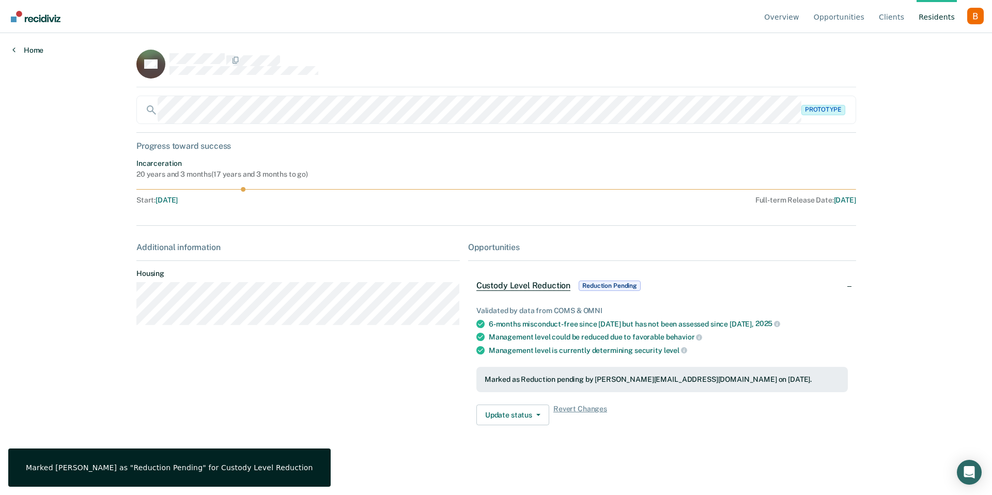
click at [13, 50] on icon at bounding box center [13, 49] width 3 height 8
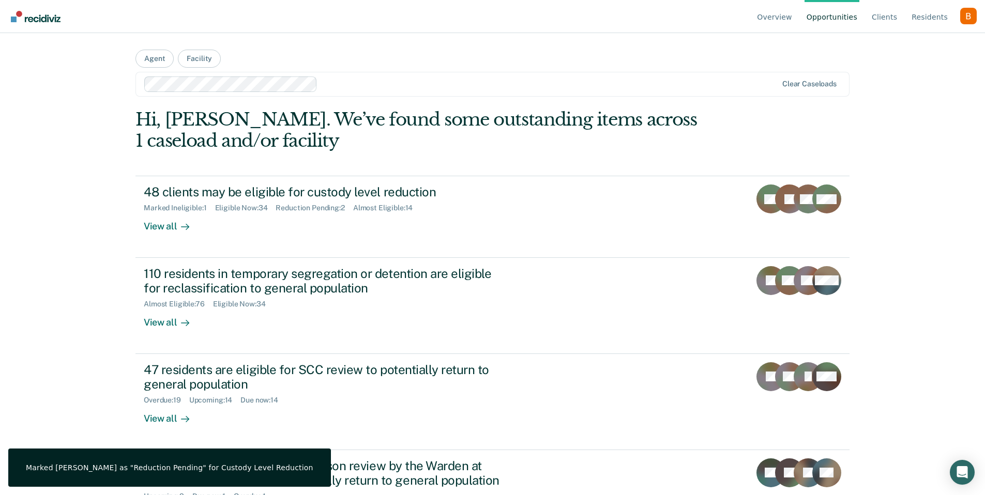
click at [856, 12] on link "Opportunities" at bounding box center [831, 16] width 55 height 33
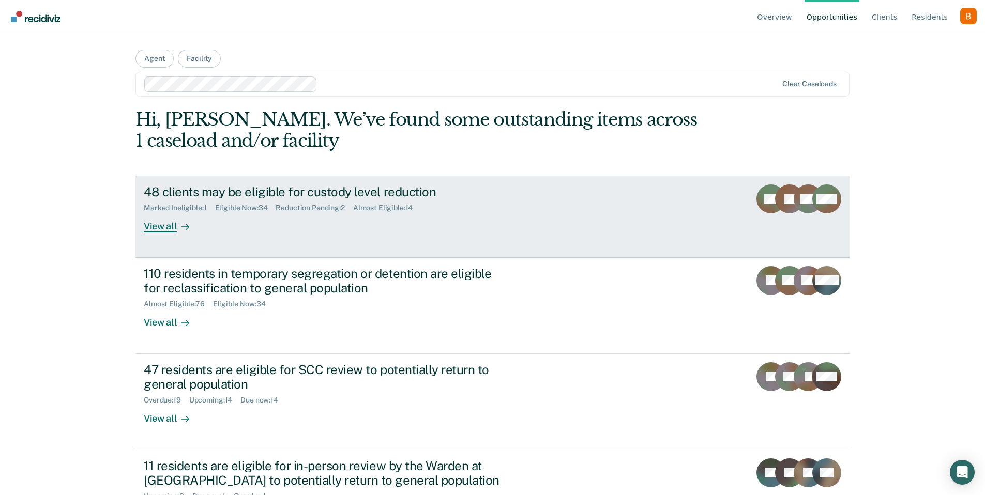
click at [326, 192] on div "48 clients may be eligible for custody level reduction" at bounding box center [325, 192] width 363 height 15
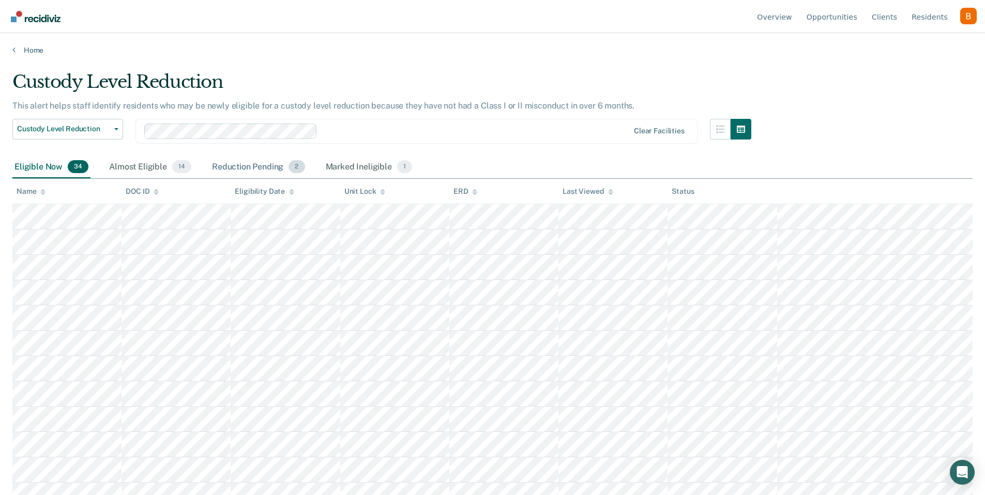
click at [268, 166] on div "Reduction Pending 2" at bounding box center [258, 167] width 97 height 23
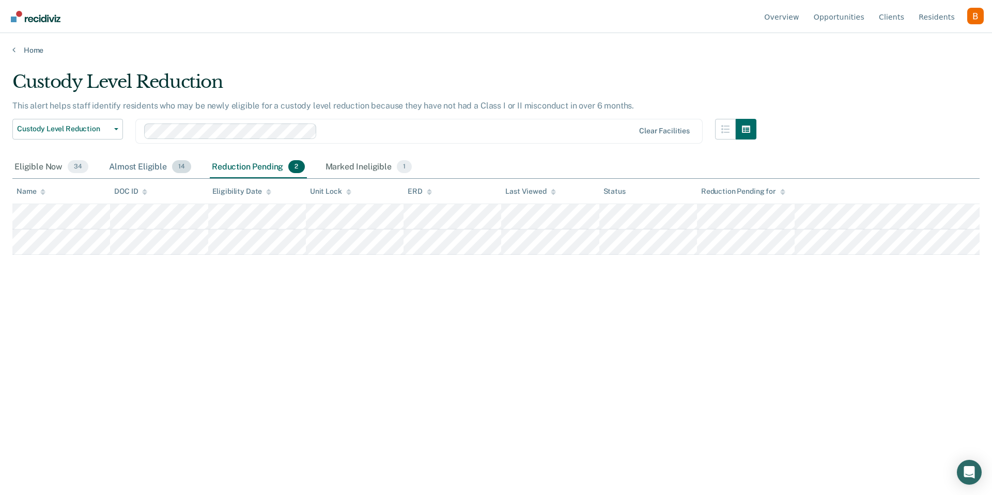
click at [163, 175] on div "Almost Eligible 14" at bounding box center [150, 167] width 86 height 23
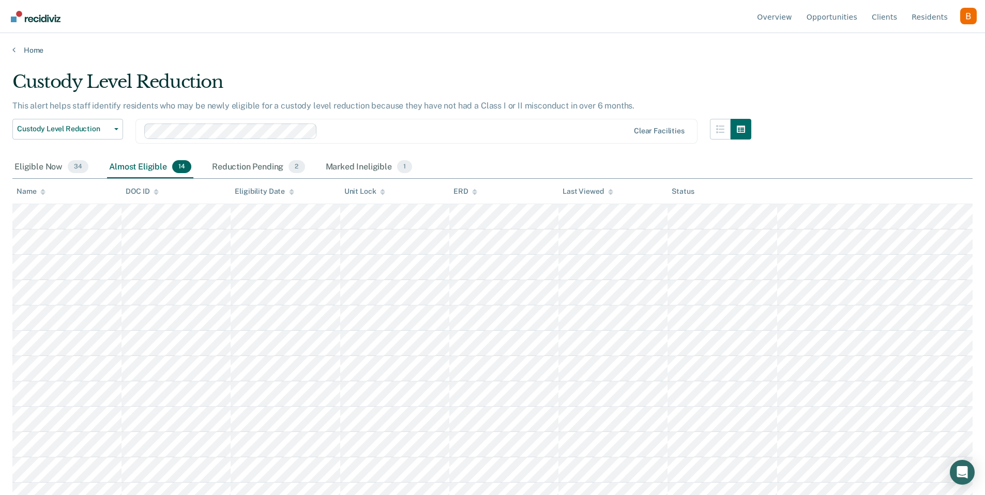
click at [292, 192] on icon at bounding box center [291, 193] width 5 height 3
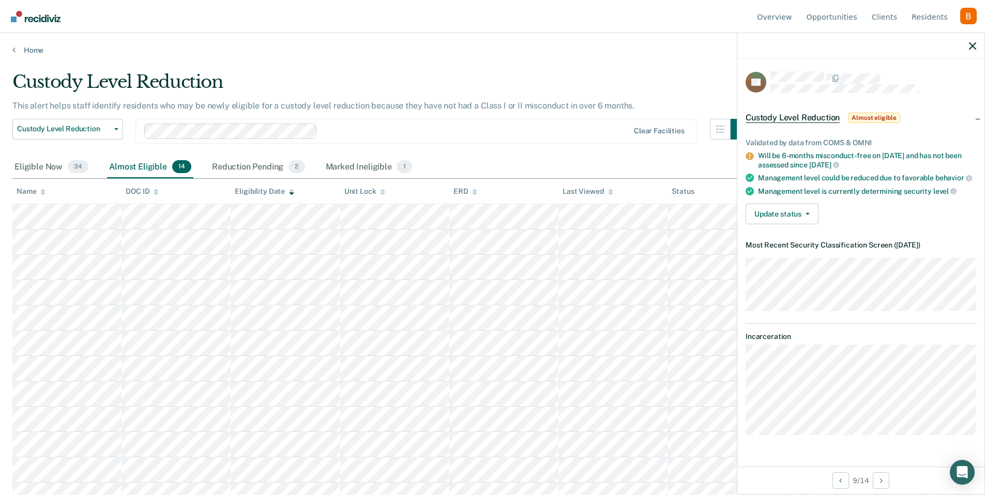
drag, startPoint x: 837, startPoint y: 161, endPoint x: 842, endPoint y: 167, distance: 8.1
click at [842, 167] on div "Will be 6-months misconduct-free on [DATE] and has not been assessed since [DAT…" at bounding box center [867, 160] width 218 height 18
click at [964, 51] on div at bounding box center [860, 46] width 247 height 26
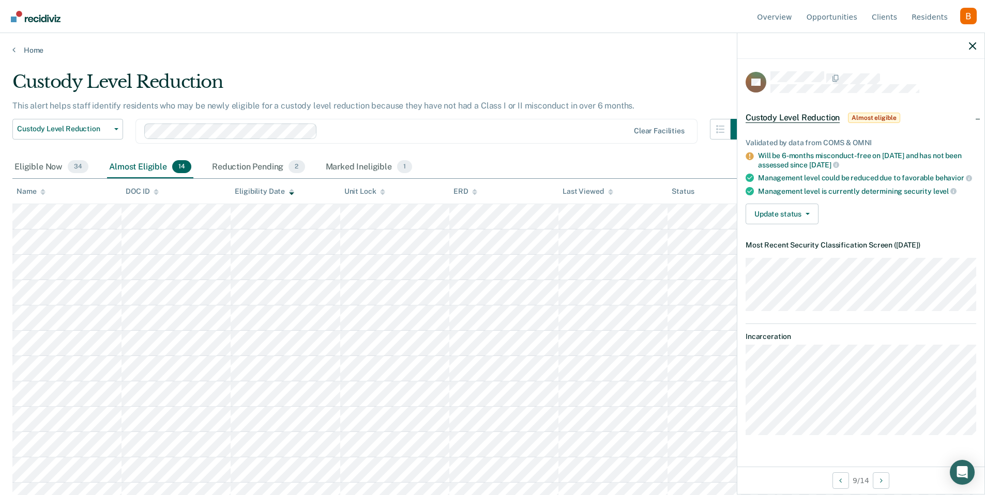
click at [977, 48] on div at bounding box center [860, 46] width 247 height 26
click at [974, 45] on icon "button" at bounding box center [972, 45] width 7 height 7
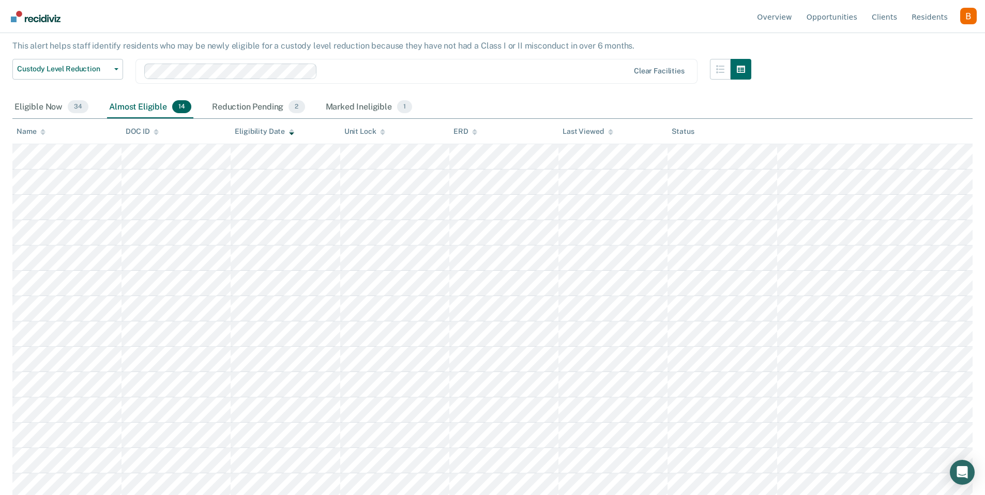
scroll to position [64, 0]
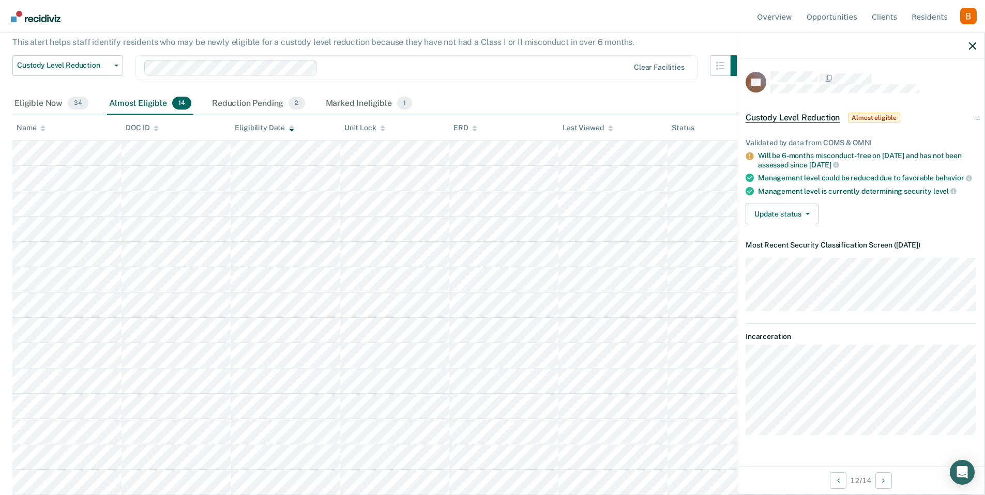
click at [616, 53] on div "This alert helps staff identify residents who may be newly eligible for a custo…" at bounding box center [381, 46] width 739 height 18
click at [780, 212] on button "Update status" at bounding box center [781, 214] width 73 height 21
click at [800, 253] on button "Mark Ineligible" at bounding box center [795, 255] width 100 height 17
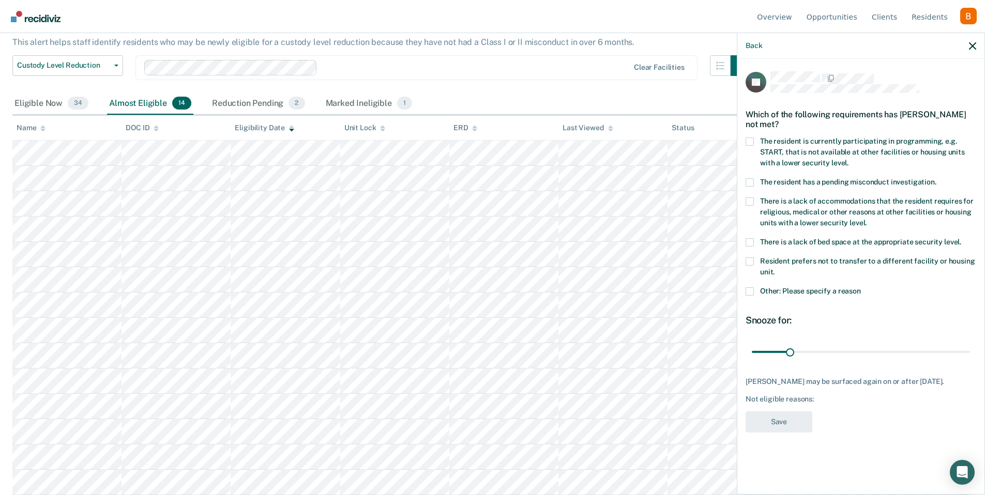
click at [762, 242] on span "There is a lack of bed space at the appropriate security level." at bounding box center [860, 242] width 201 height 8
click at [961, 238] on input "There is a lack of bed space at the appropriate security level." at bounding box center [961, 238] width 0 height 0
click at [781, 417] on button "Save" at bounding box center [778, 421] width 67 height 21
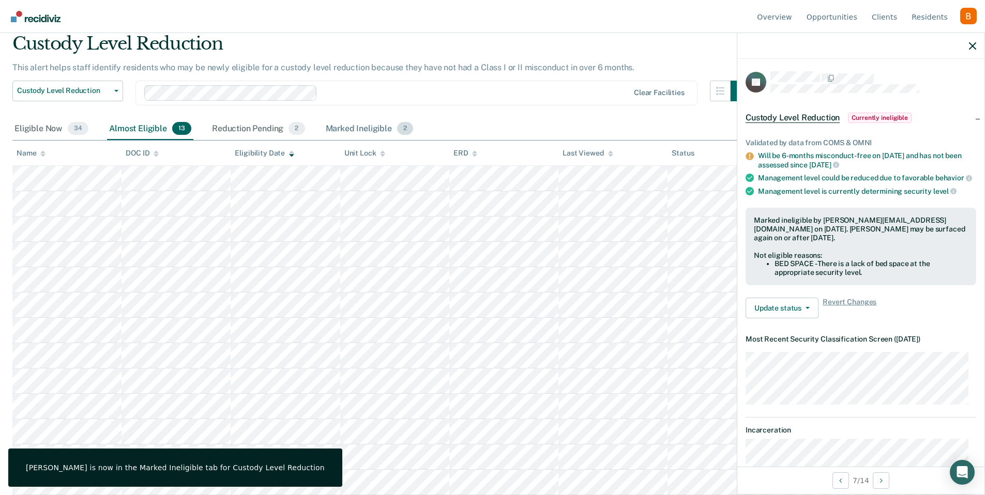
click at [349, 120] on div "Marked Ineligible 2" at bounding box center [370, 129] width 92 height 23
